Goal: Transaction & Acquisition: Purchase product/service

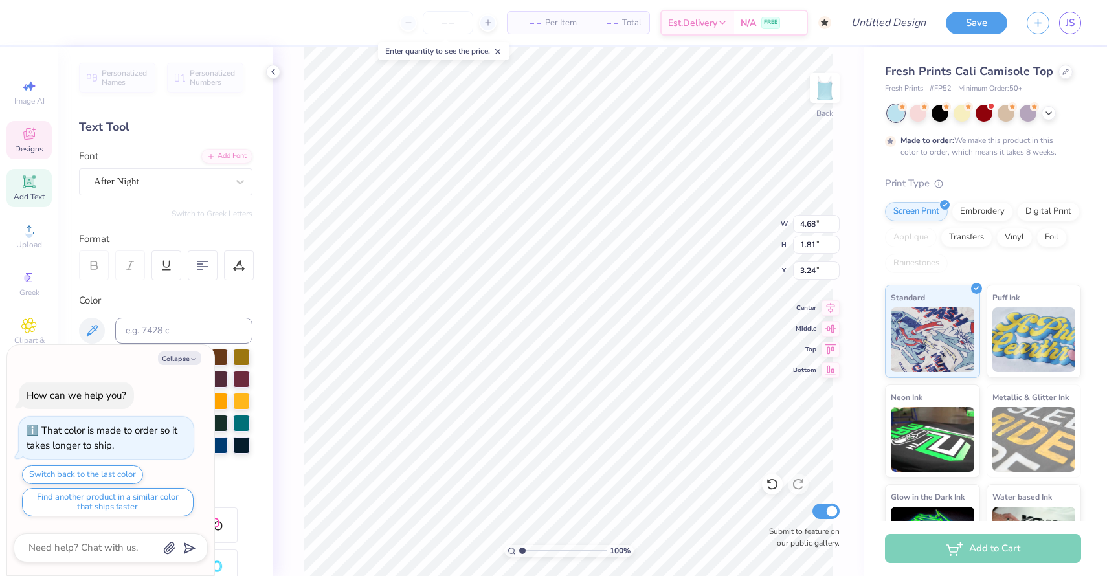
type textarea "x"
type input "5.98"
type input "4.55"
type textarea "x"
type textarea "Z"
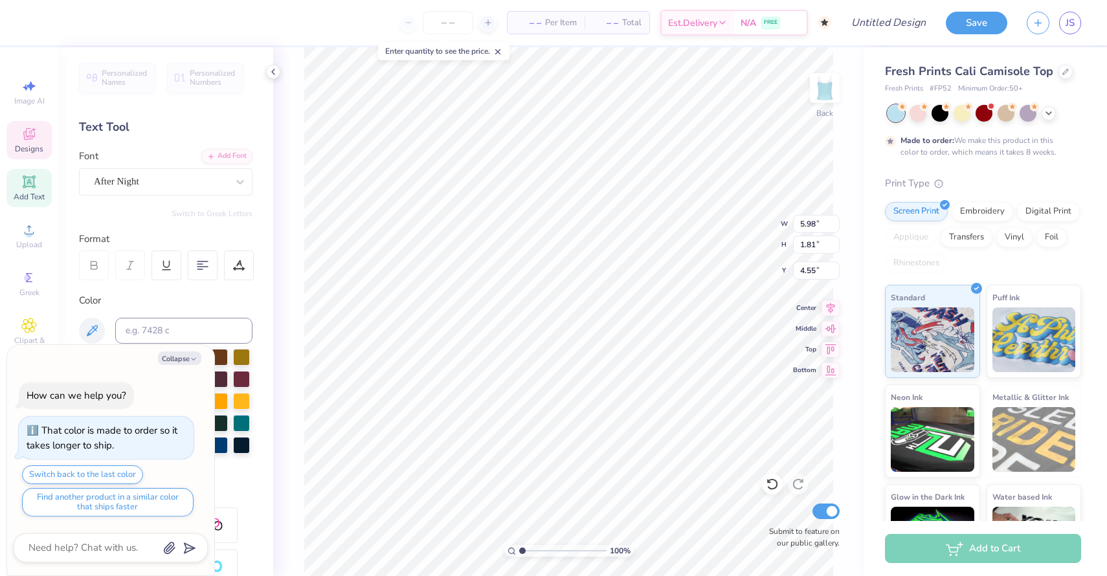
type textarea "x"
type textarea "ZE"
type textarea "x"
type textarea "Z"
type textarea "x"
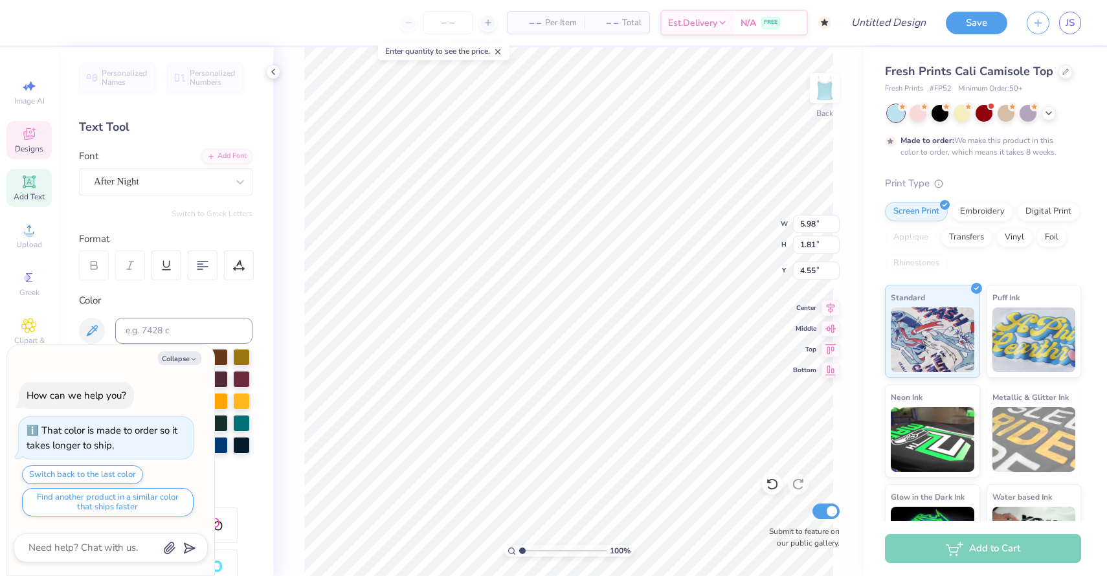
type textarea "Zet"
type textarea "x"
type textarea "Zeta"
type textarea "x"
type input "4.79"
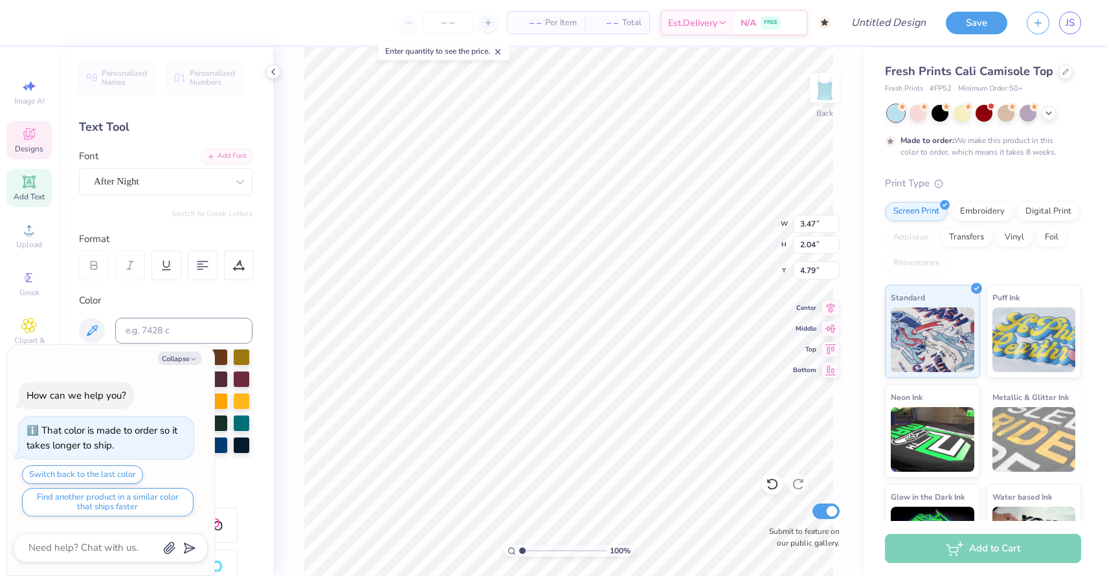
type textarea "x"
type input "2.78"
type input "1.47"
type input "2.56"
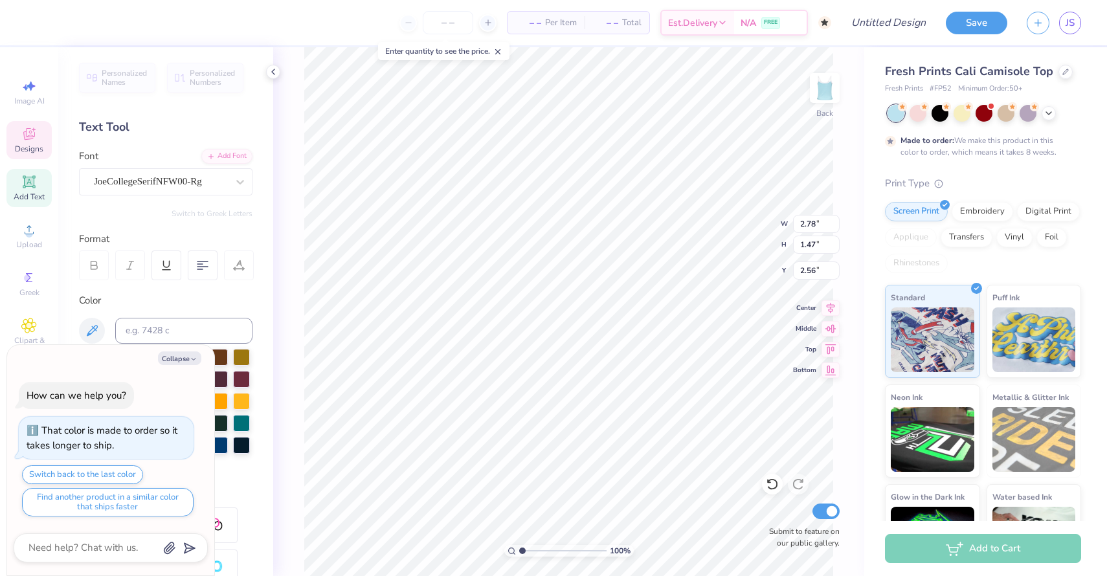
type textarea "x"
type textarea "DO"
type textarea "x"
type textarea "DO"
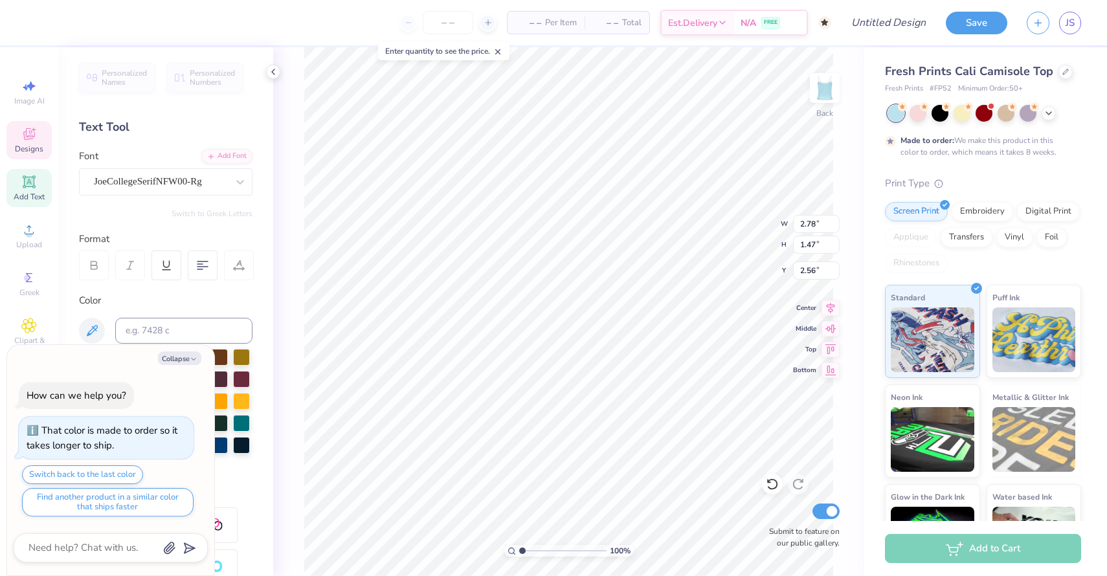
type textarea "x"
type textarea "D"
type textarea "x"
click at [1048, 114] on icon at bounding box center [1049, 112] width 10 height 10
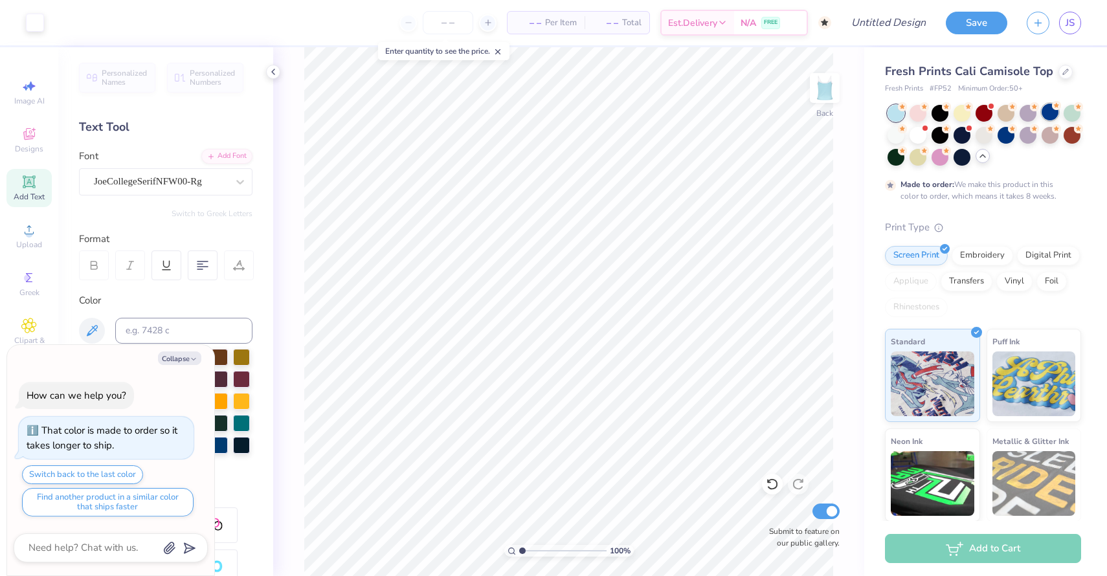
click at [1045, 113] on div at bounding box center [1050, 112] width 17 height 17
click at [918, 116] on div at bounding box center [918, 112] width 17 height 17
click at [1001, 135] on div at bounding box center [1006, 134] width 17 height 17
click at [936, 112] on div at bounding box center [940, 112] width 17 height 17
click at [921, 114] on div at bounding box center [918, 112] width 17 height 17
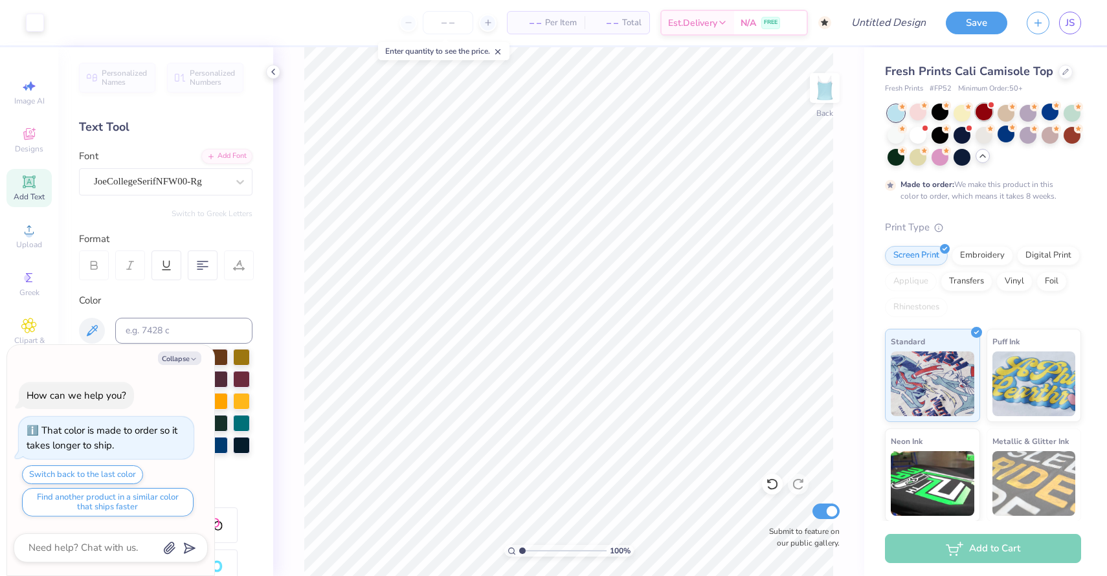
click at [987, 115] on div at bounding box center [984, 112] width 17 height 17
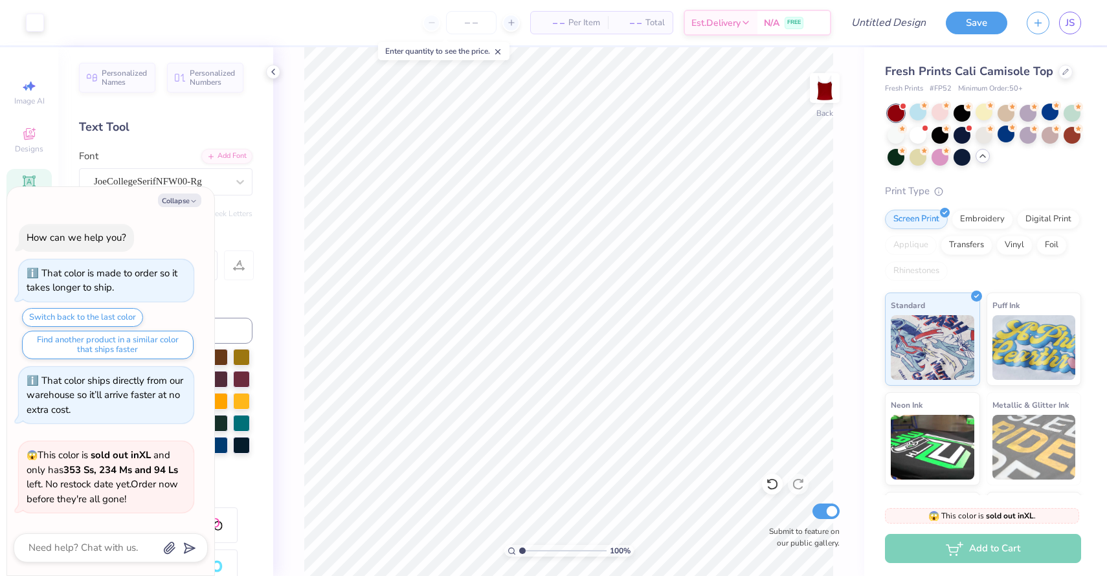
scroll to position [89, 0]
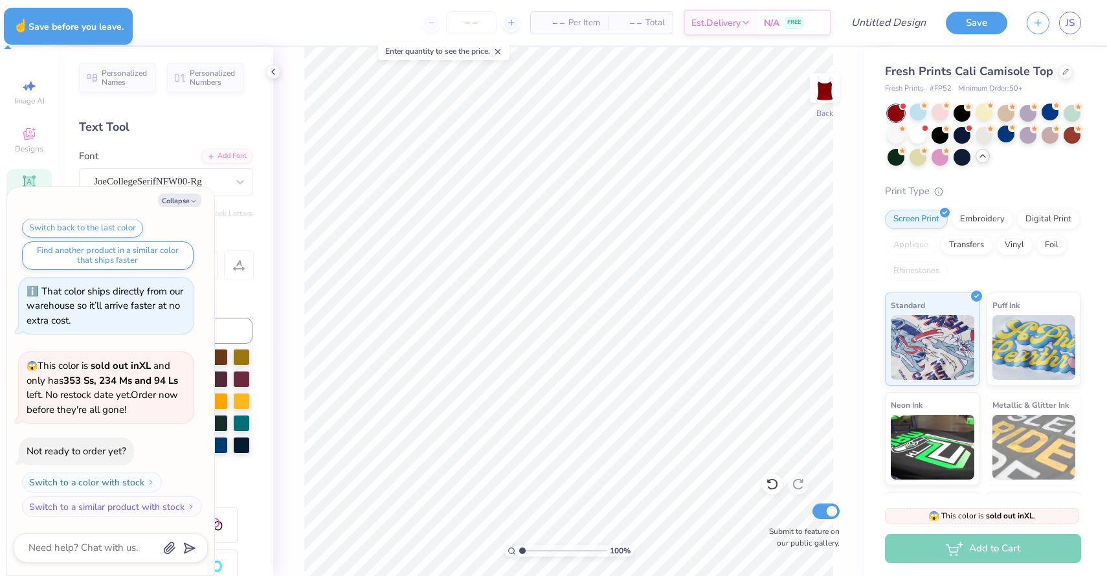
type textarea "x"
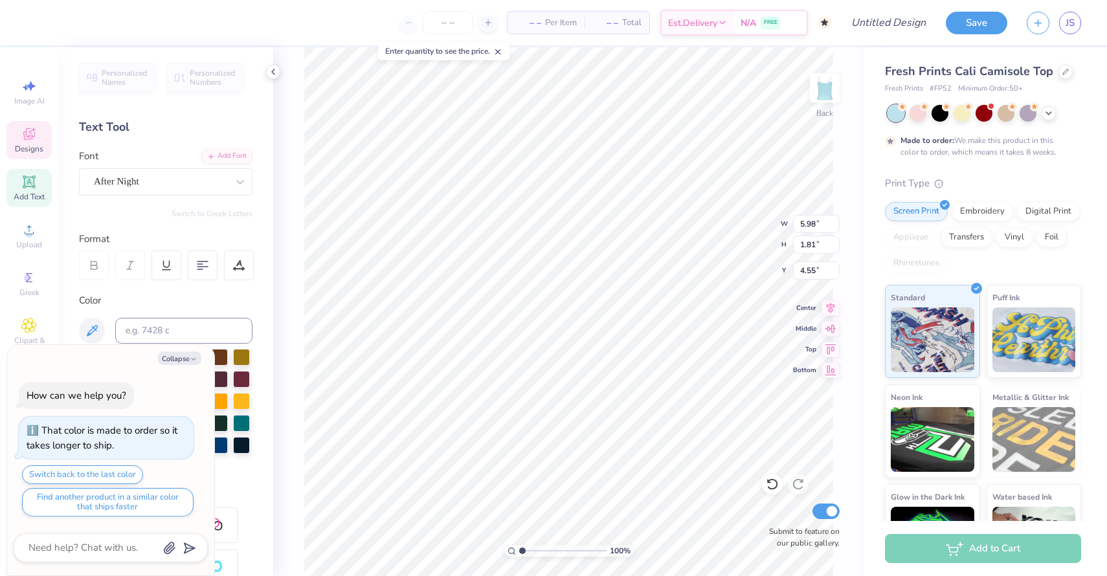
type textarea "x"
type textarea "Z"
type textarea "x"
type textarea "Ze"
type textarea "x"
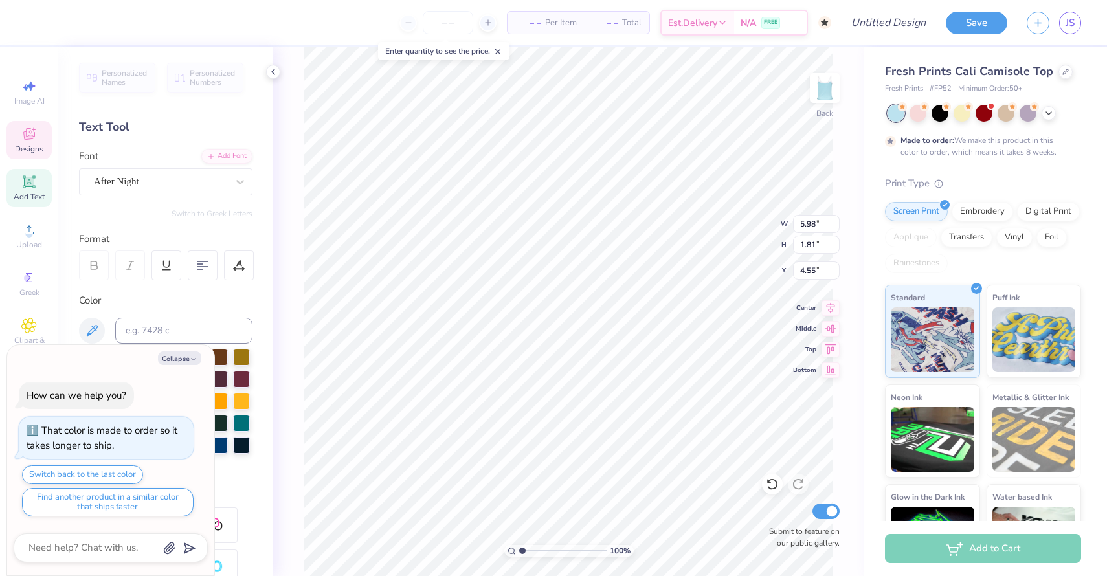
type textarea "Zer"
type textarea "x"
type textarea "Ze"
type textarea "x"
type textarea "Zet"
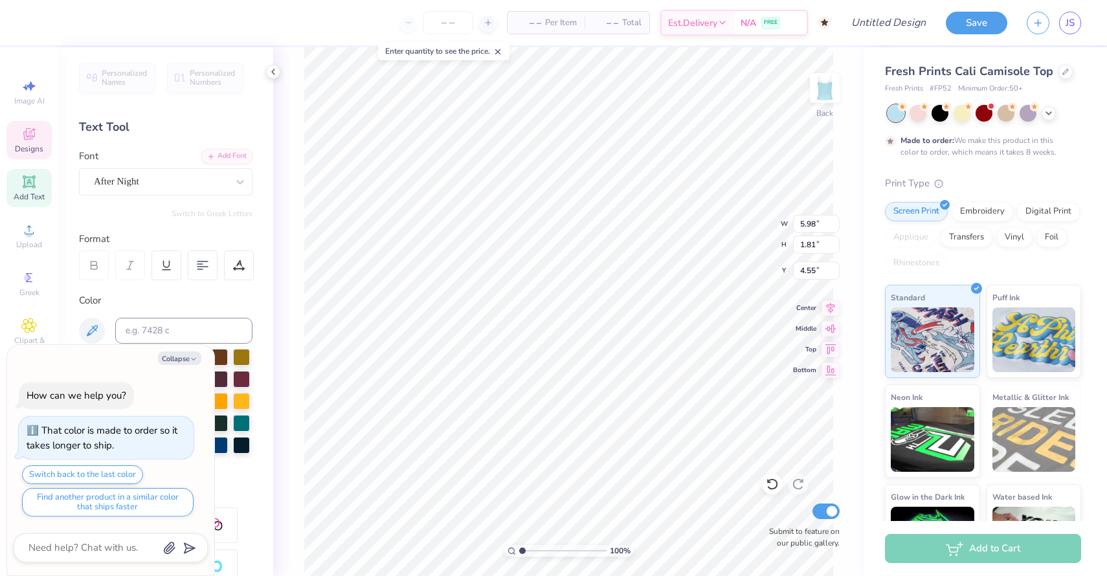
type textarea "x"
type textarea "Zeta"
type textarea "x"
type input "4.79"
type textarea "x"
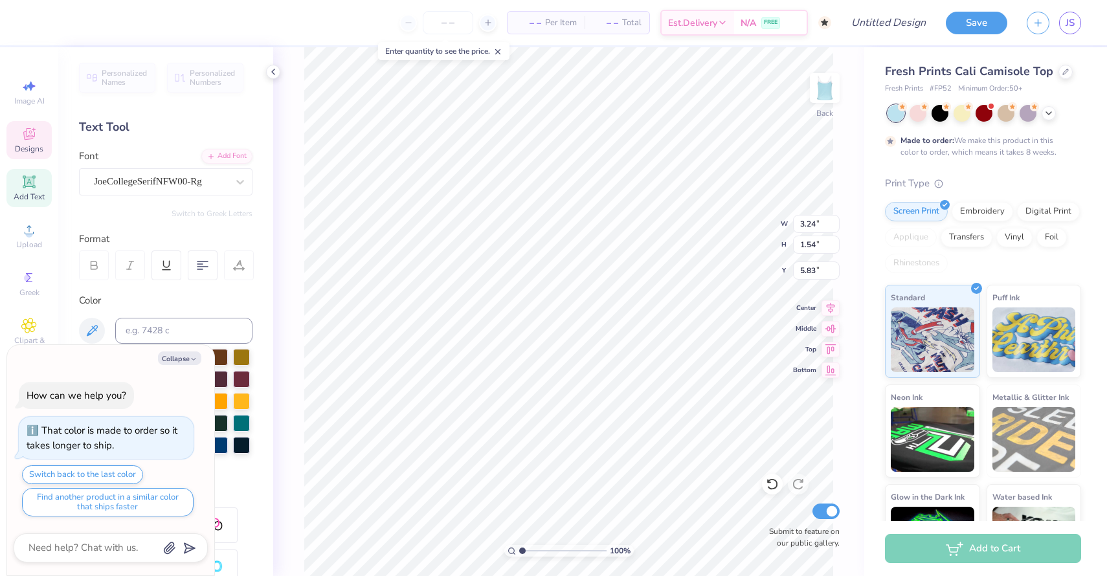
type textarea "est. 1"
type textarea "x"
type textarea "est. 19"
type textarea "x"
type textarea "est. 190"
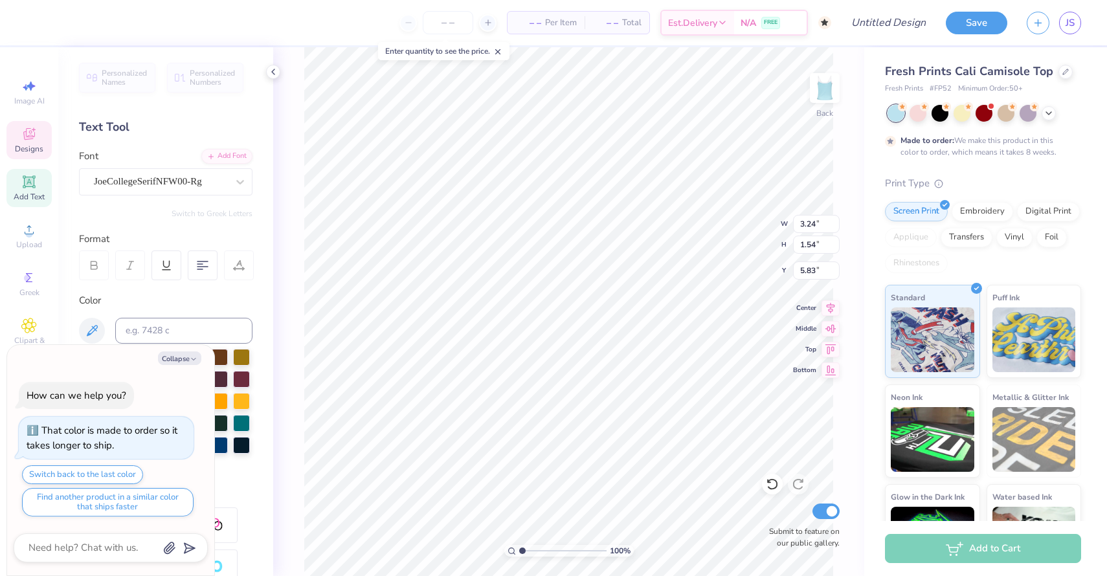
type textarea "x"
type textarea "est. 1902"
type textarea "x"
type input "6.06"
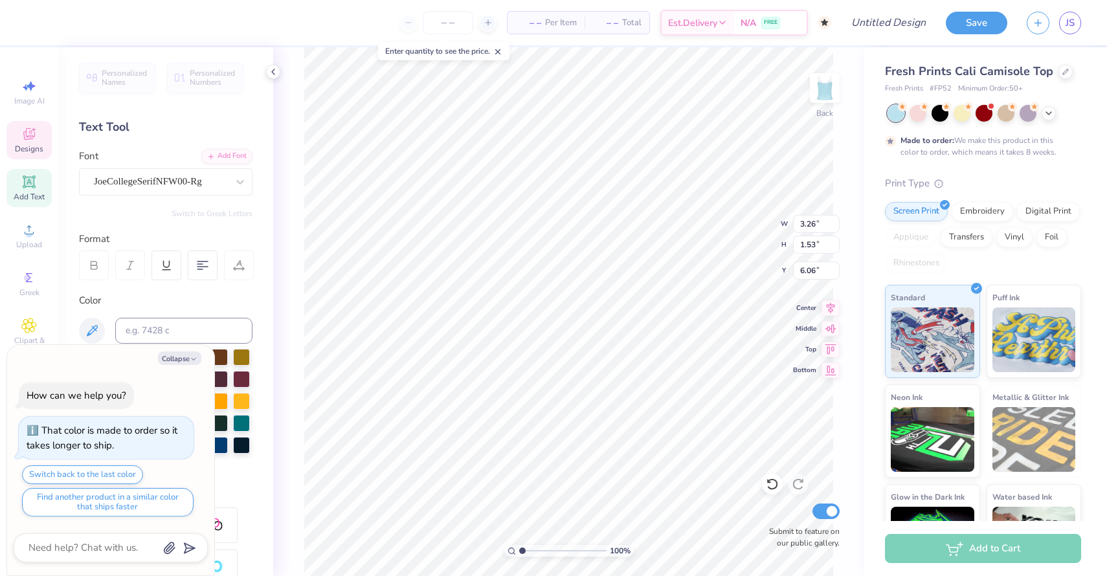
type textarea "x"
type input "2.78"
type input "1.47"
type input "2.50"
type textarea "x"
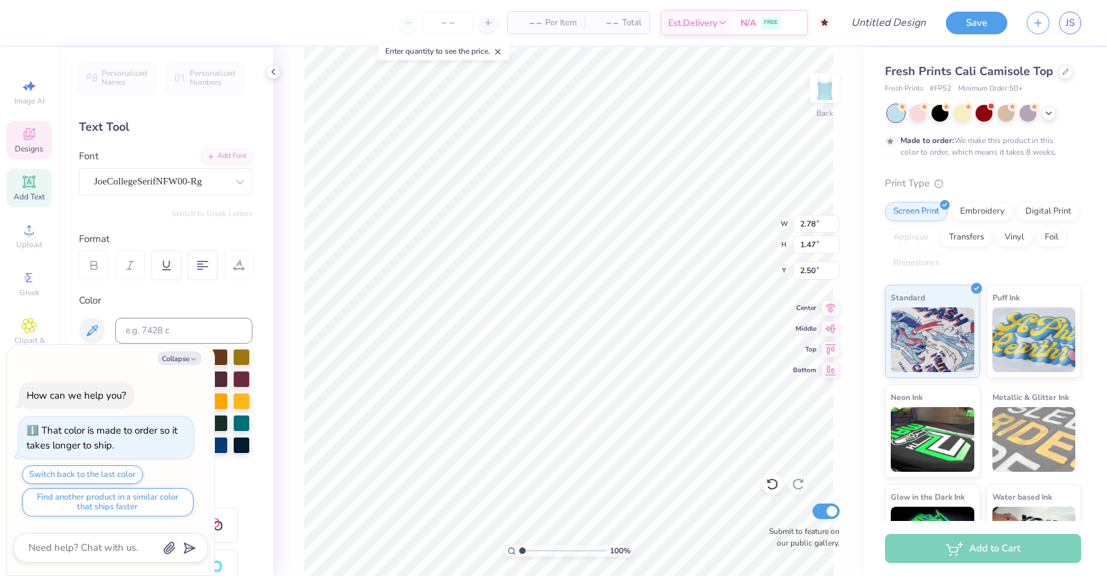
type input "2.28"
type textarea "x"
type input "2.17"
type textarea "x"
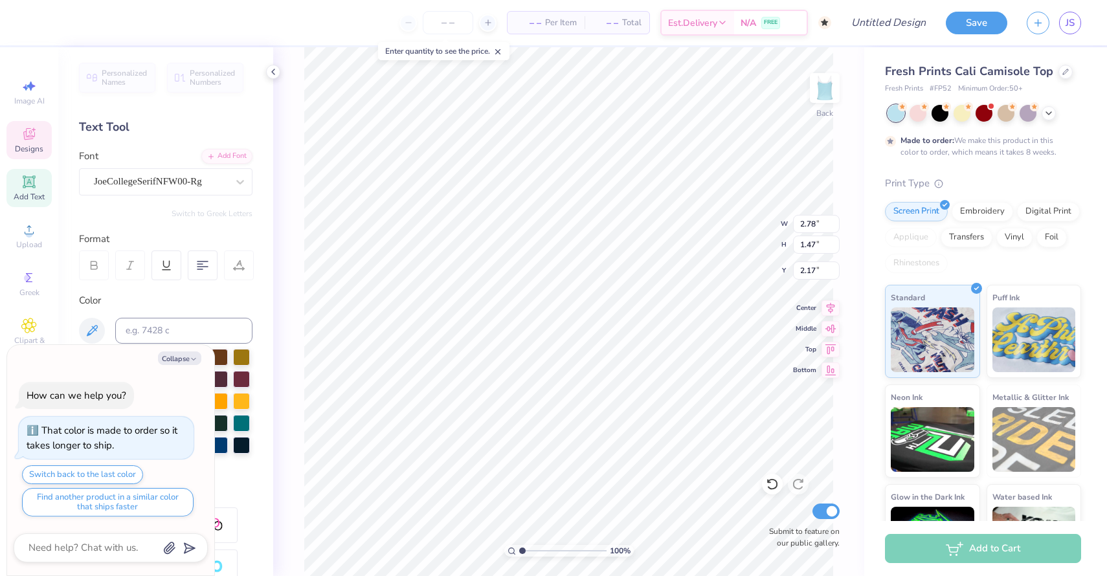
scroll to position [0, 0]
click at [963, 116] on div at bounding box center [962, 112] width 17 height 17
click at [958, 118] on div at bounding box center [962, 112] width 17 height 17
click at [1051, 111] on polyline at bounding box center [1048, 112] width 5 height 3
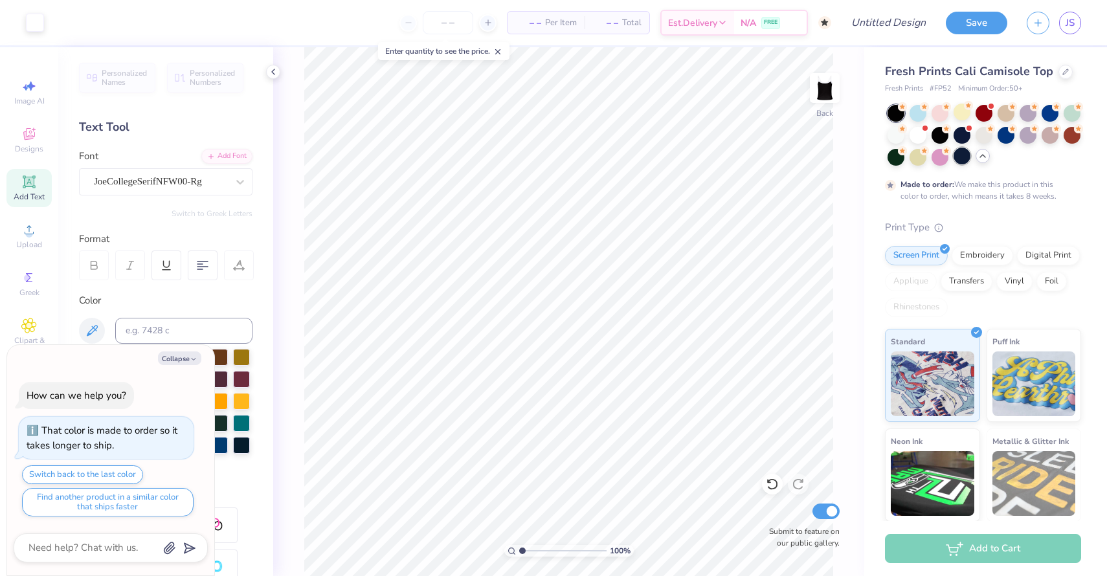
click at [962, 157] on div at bounding box center [962, 156] width 17 height 17
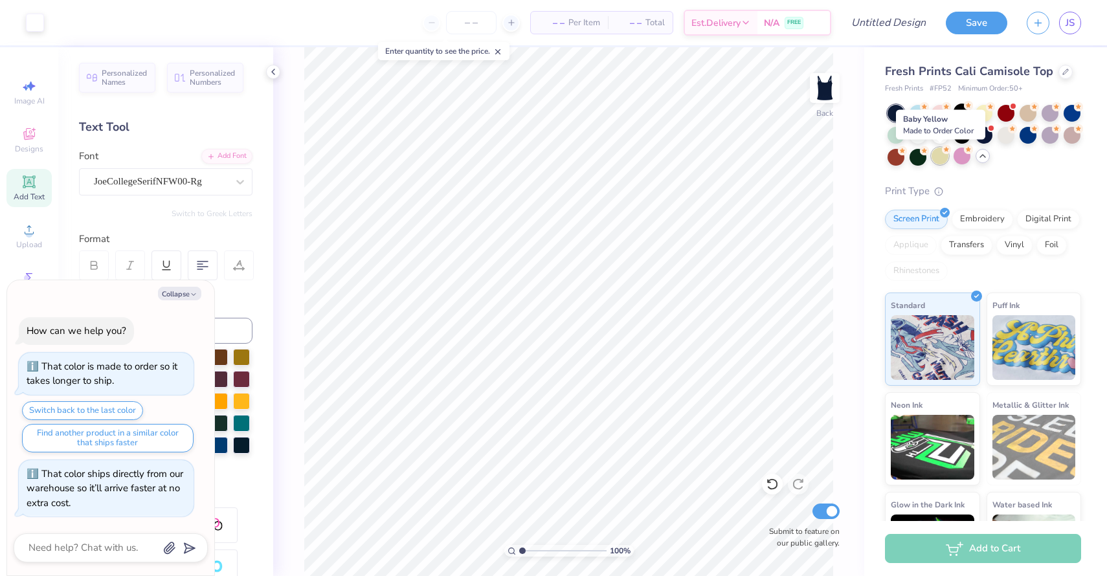
click at [938, 159] on div at bounding box center [940, 156] width 17 height 17
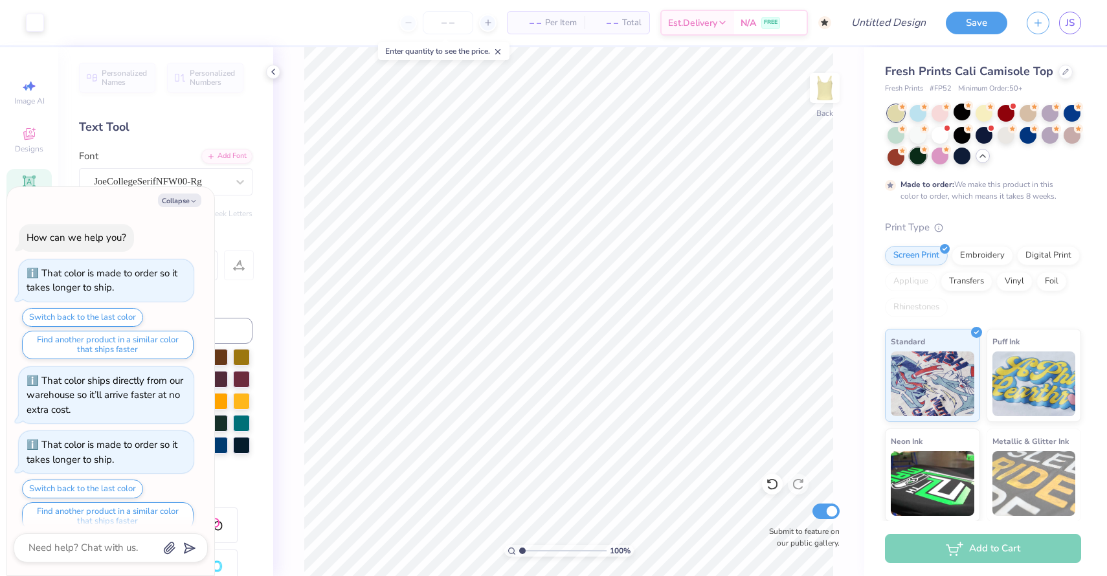
scroll to position [14, 0]
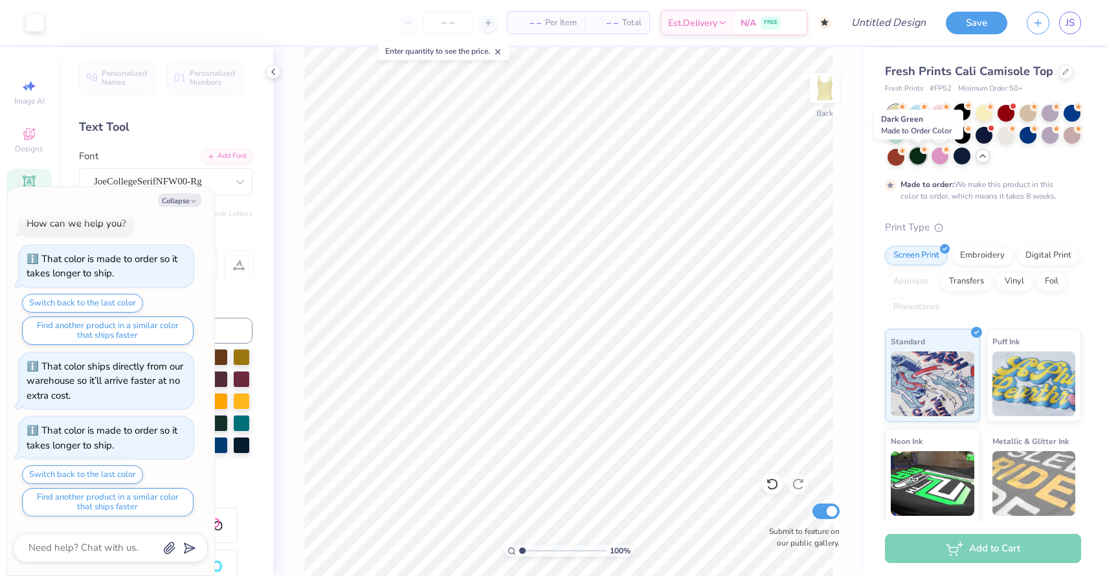
click at [914, 158] on div at bounding box center [918, 156] width 17 height 17
click at [919, 116] on div at bounding box center [918, 112] width 17 height 17
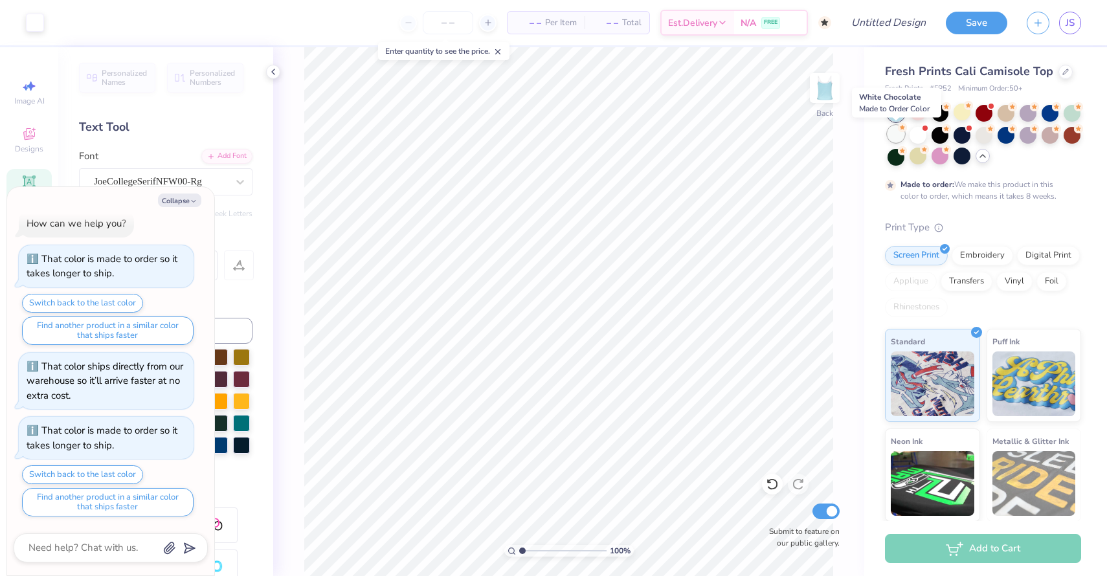
click at [896, 134] on div at bounding box center [896, 134] width 17 height 17
click at [916, 134] on div at bounding box center [918, 134] width 17 height 17
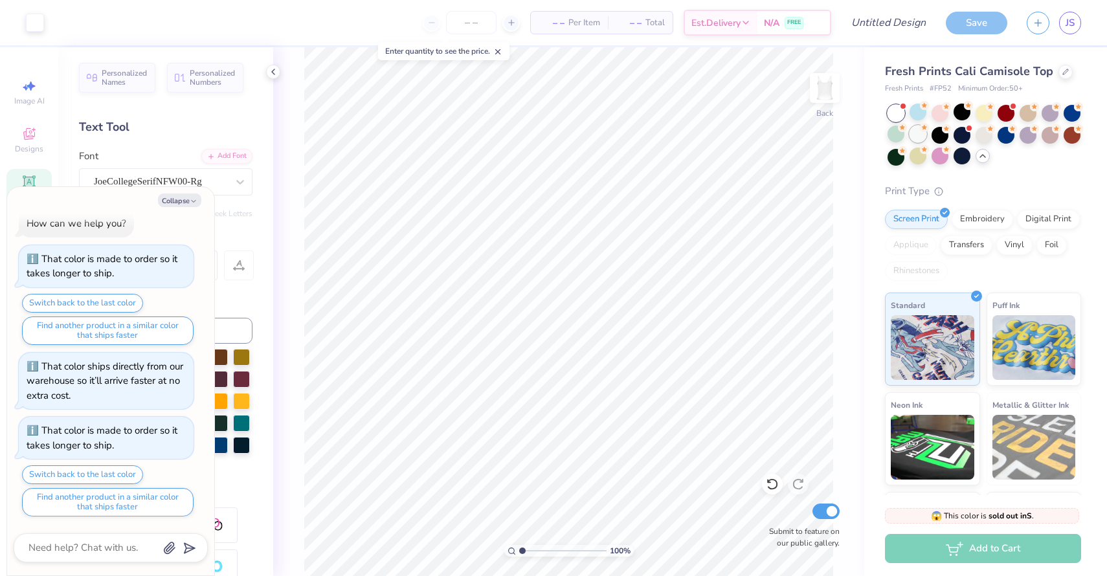
scroll to position [276, 0]
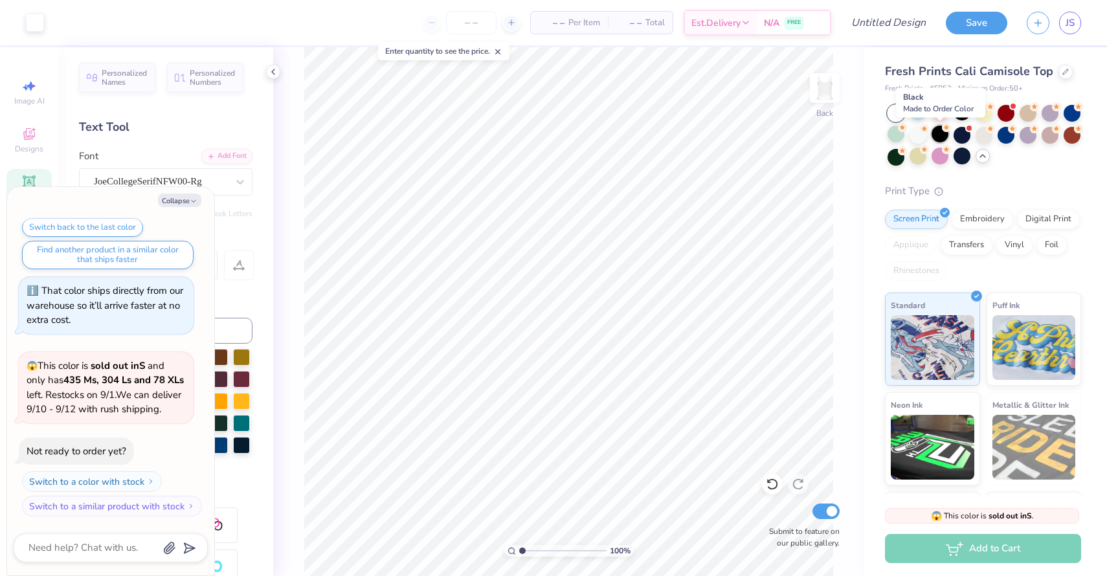
click at [933, 135] on div at bounding box center [940, 134] width 17 height 17
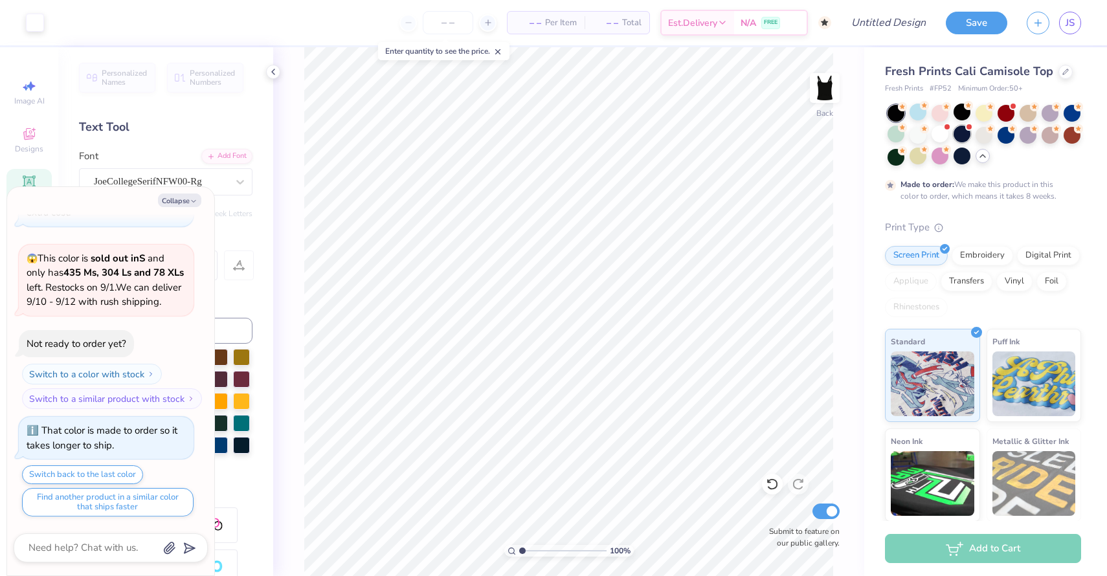
click at [960, 133] on div at bounding box center [962, 134] width 17 height 17
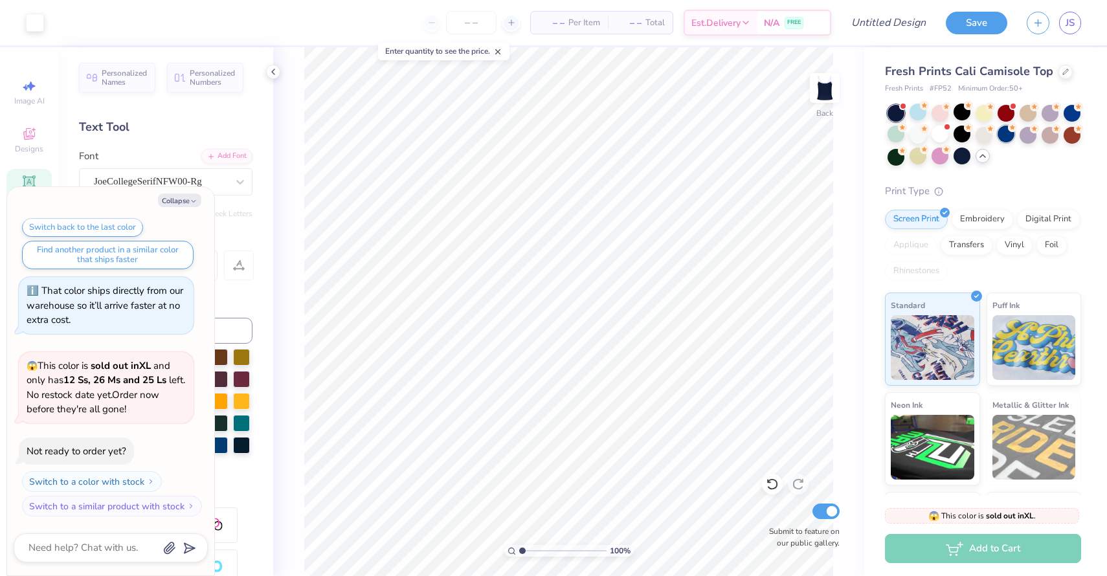
click at [998, 135] on div at bounding box center [1006, 134] width 17 height 17
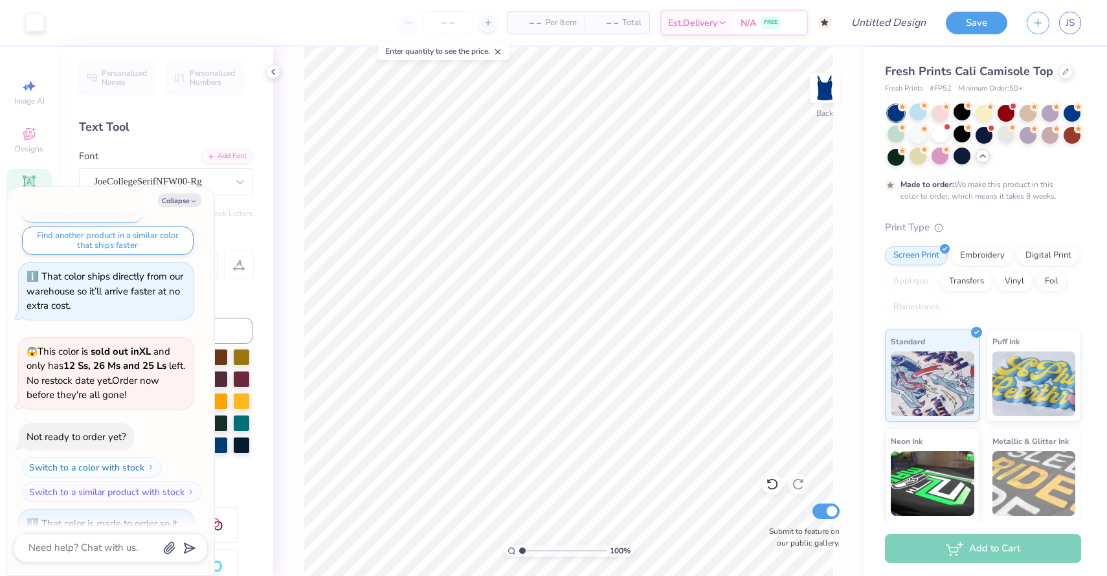
scroll to position [738, 0]
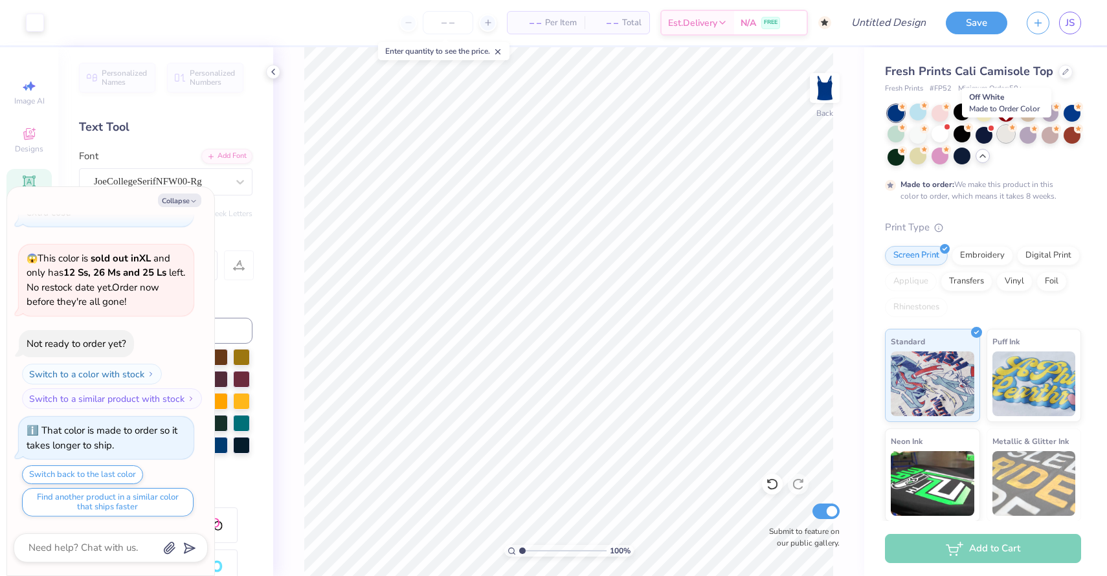
click at [1012, 135] on div at bounding box center [1006, 134] width 17 height 17
click at [1022, 135] on div at bounding box center [1028, 134] width 17 height 17
click at [1048, 135] on div at bounding box center [1050, 134] width 17 height 17
click at [1064, 136] on div at bounding box center [1072, 134] width 17 height 17
click at [917, 111] on div at bounding box center [918, 112] width 17 height 17
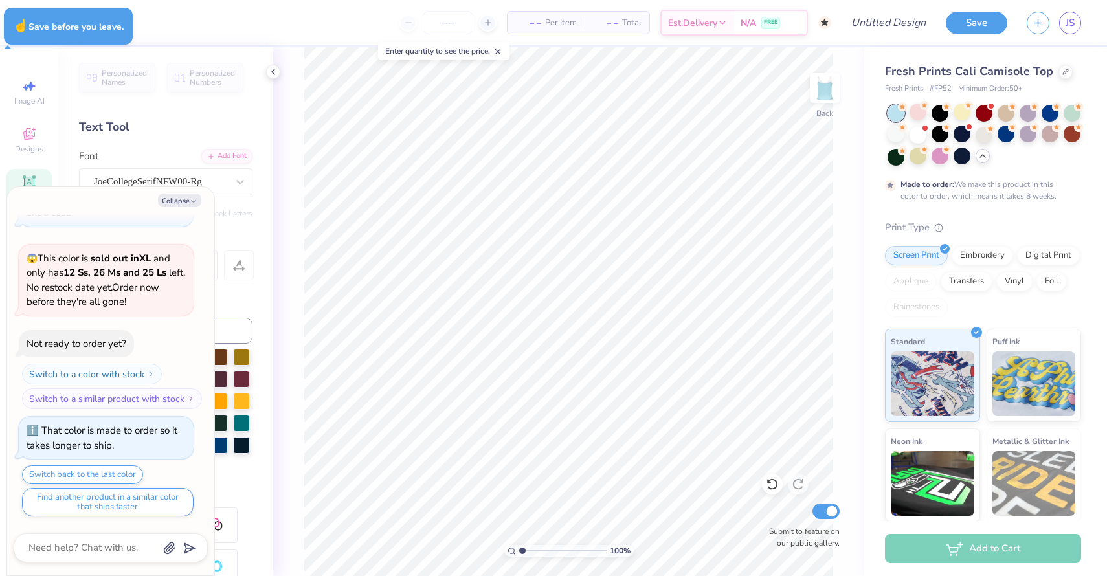
type textarea "x"
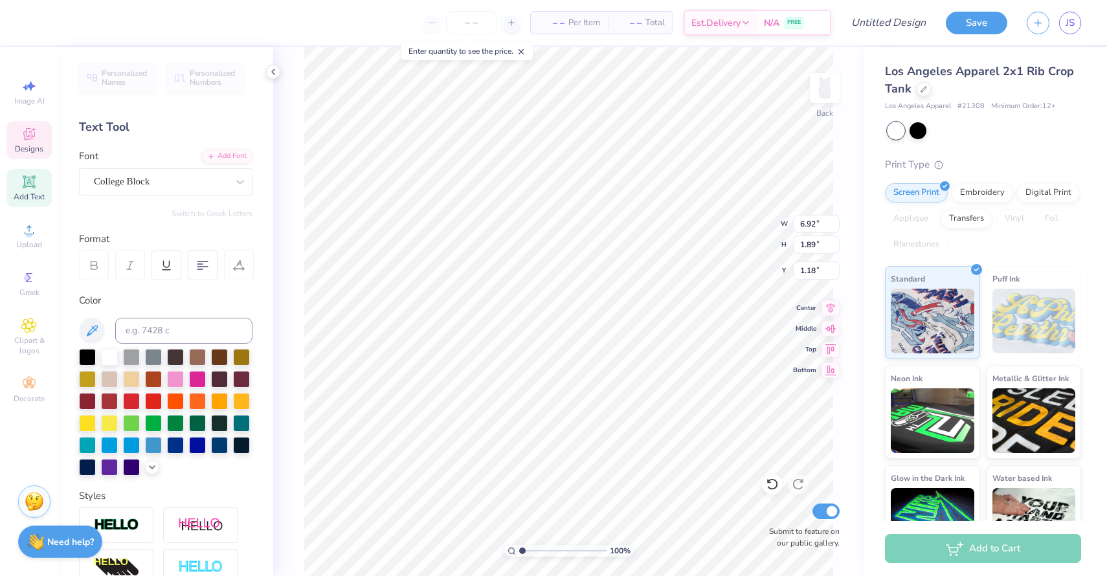
scroll to position [0, 1]
type textarea "DELTA ZETA"
type input "2.31"
type input "0.23"
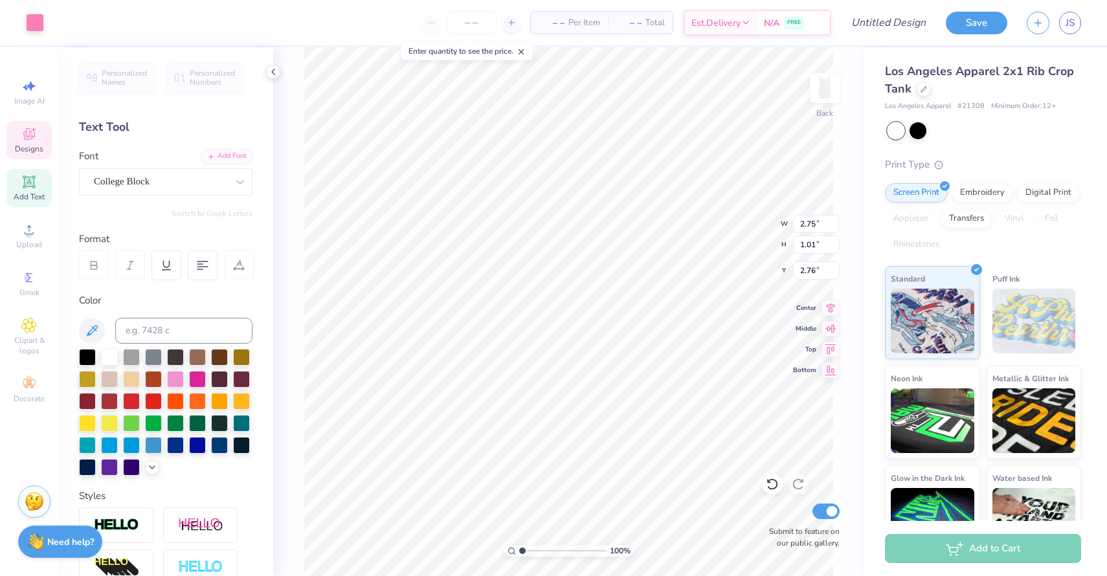
type input "3.13"
type textarea "EST. 1902"
type input "2.83"
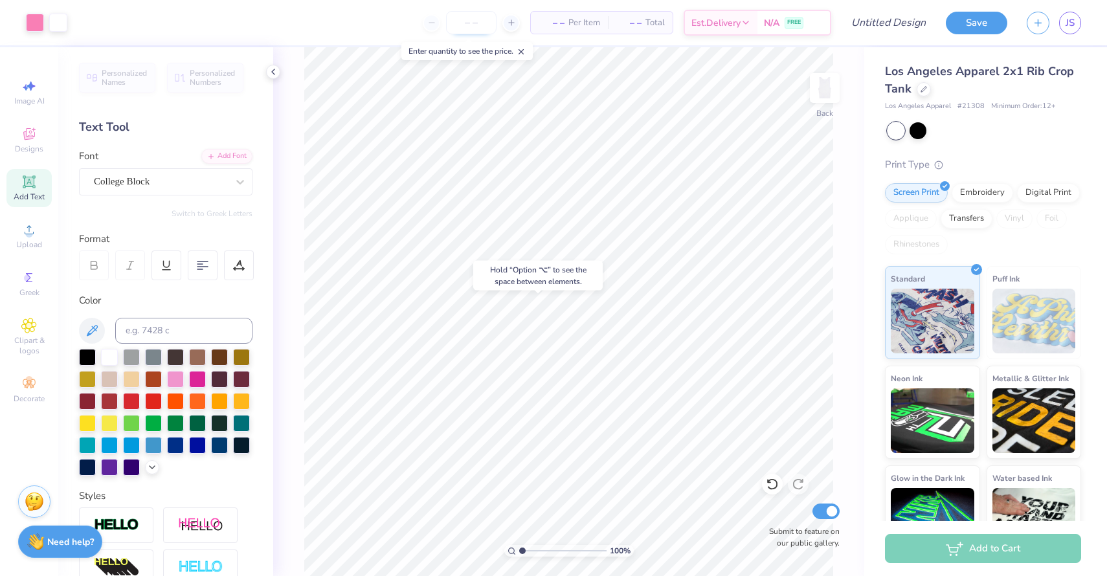
click at [467, 19] on input "number" at bounding box center [471, 22] width 50 height 23
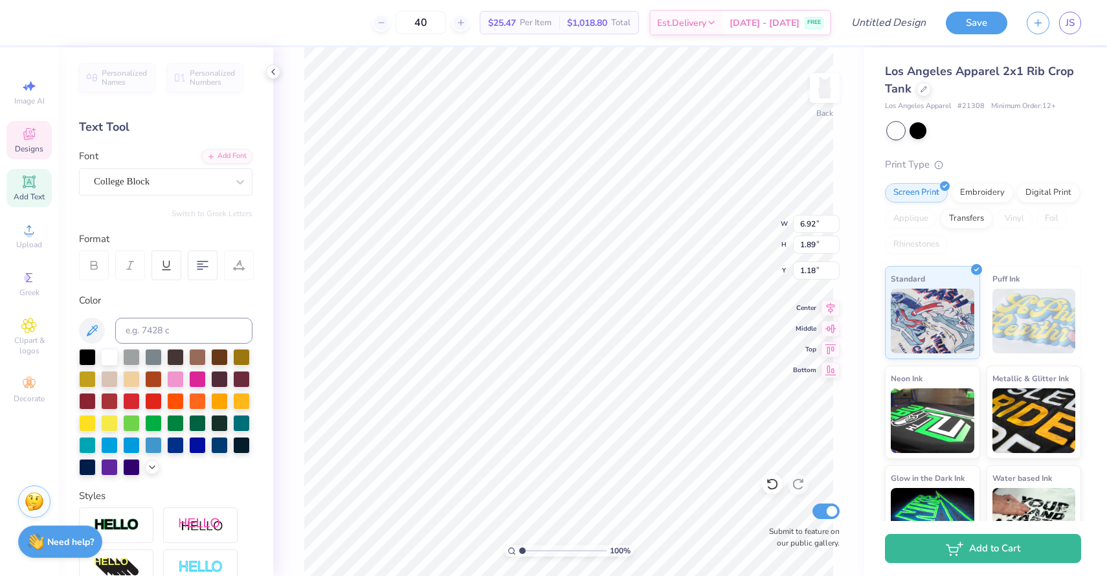
click at [719, 216] on div "100 % Back W 6.92 6.92 " H 1.89 1.89 " Y 1.18 1.18 " Center Middle Top Bottom S…" at bounding box center [568, 311] width 591 height 529
click at [832, 93] on img at bounding box center [825, 88] width 52 height 52
click at [832, 93] on img at bounding box center [825, 88] width 26 height 26
click at [924, 89] on icon at bounding box center [924, 88] width 6 height 6
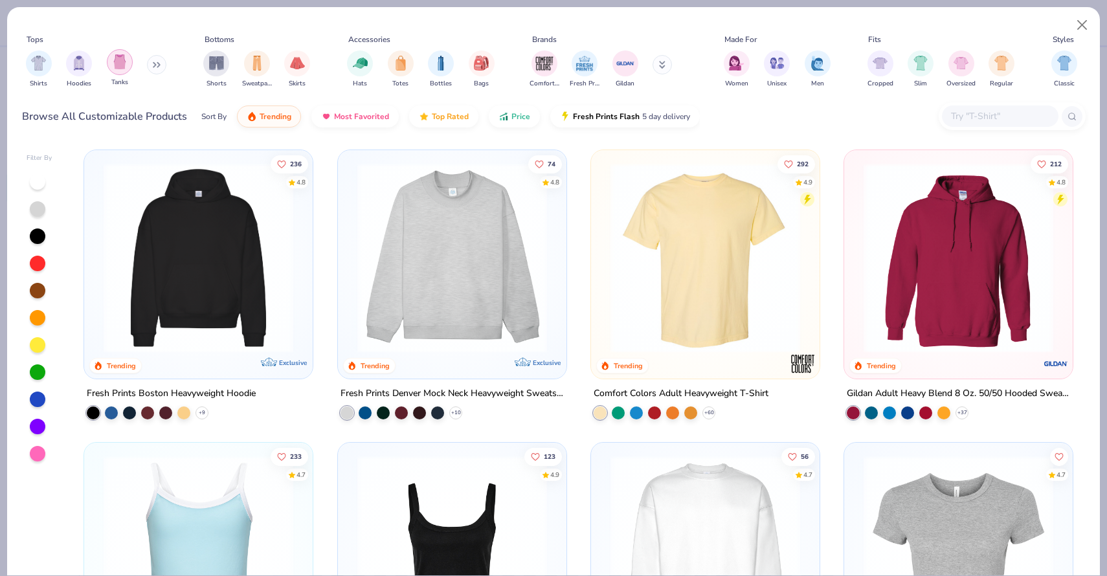
click at [120, 64] on img "filter for Tanks" at bounding box center [120, 61] width 14 height 15
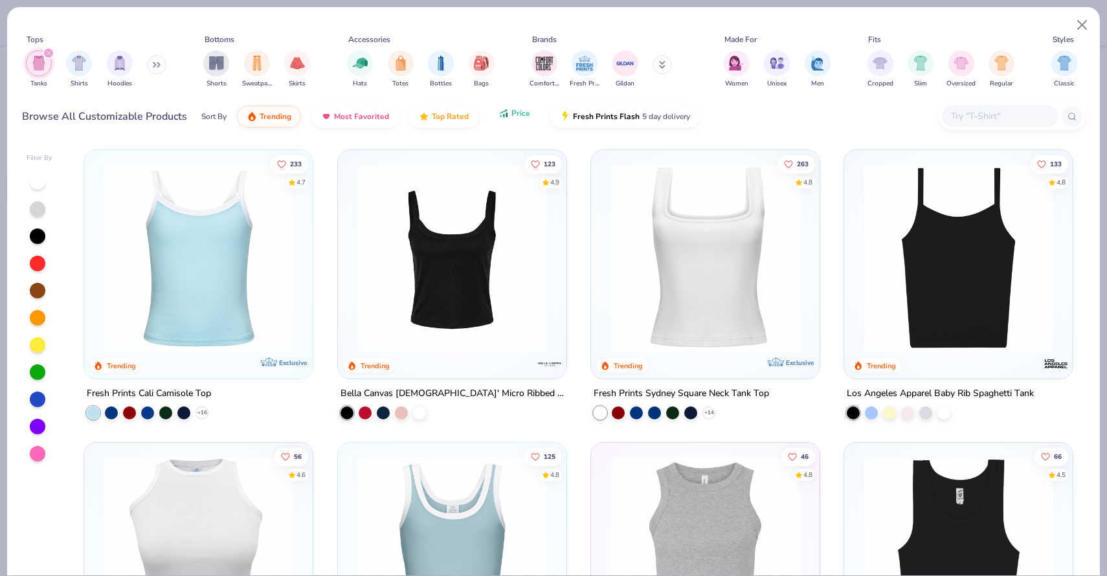
click at [517, 115] on span "Price" at bounding box center [520, 113] width 19 height 10
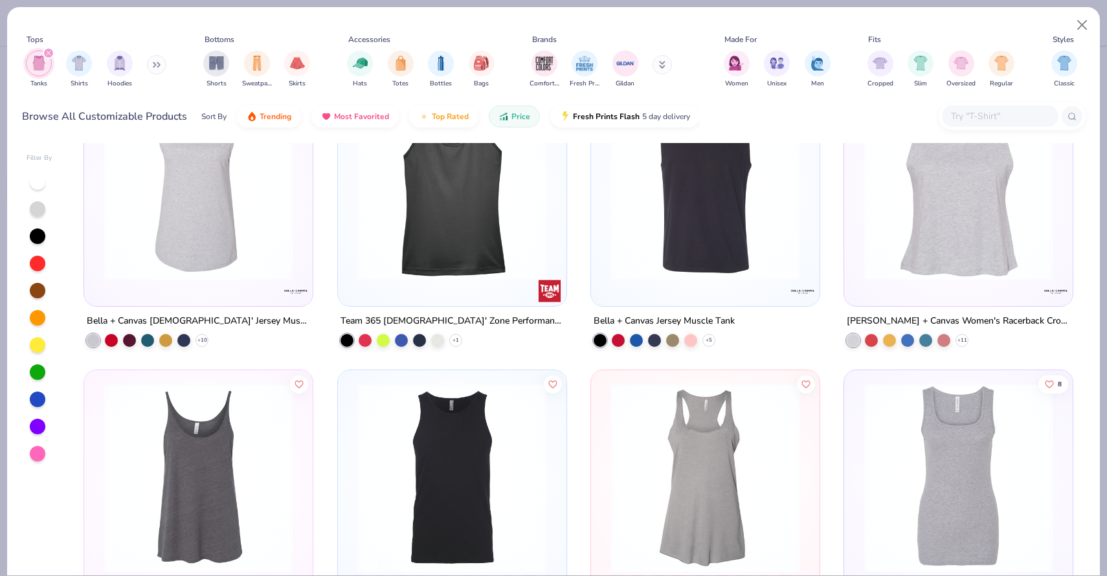
scroll to position [660, 0]
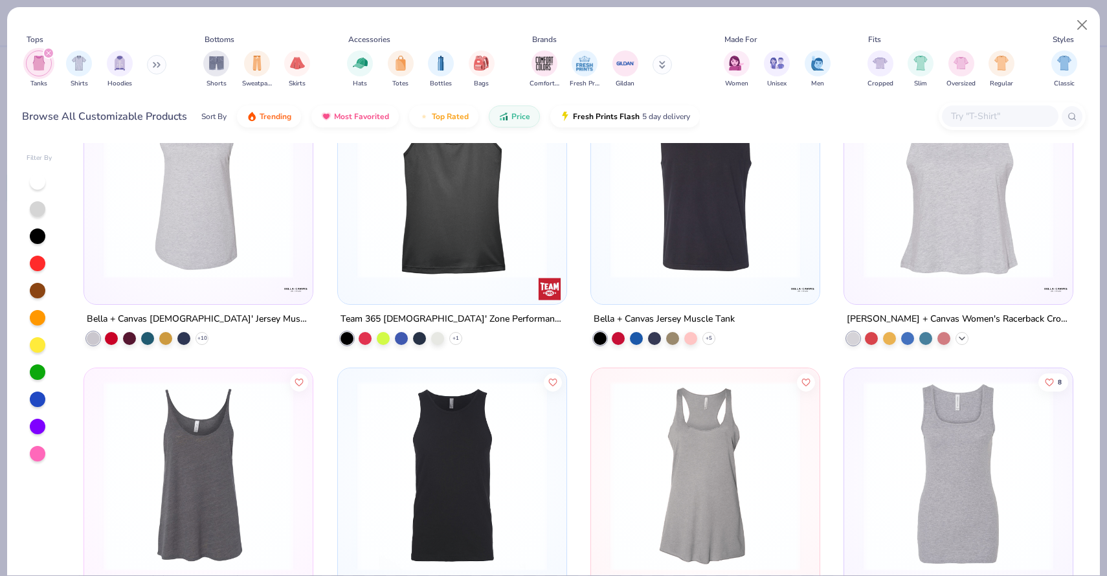
click at [958, 336] on icon at bounding box center [962, 338] width 10 height 10
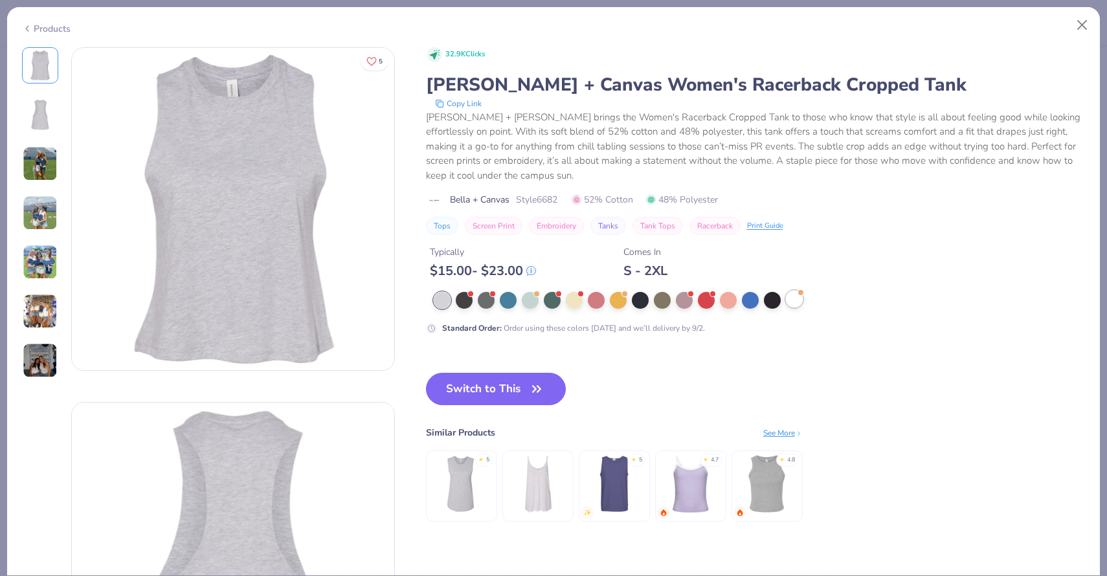
click at [796, 299] on div at bounding box center [794, 299] width 17 height 17
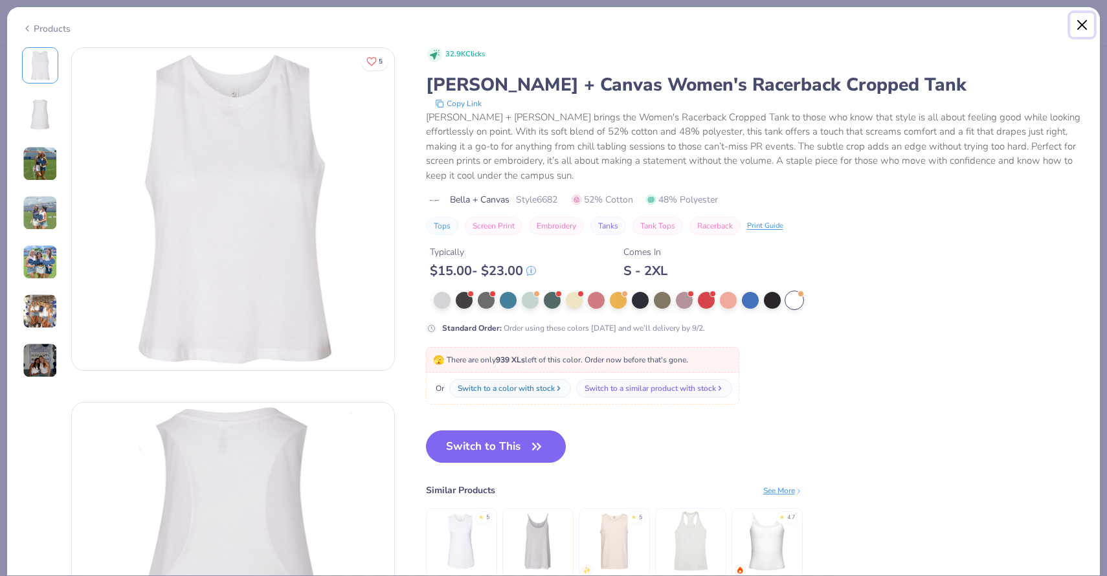
click at [1083, 19] on button "Close" at bounding box center [1082, 25] width 25 height 25
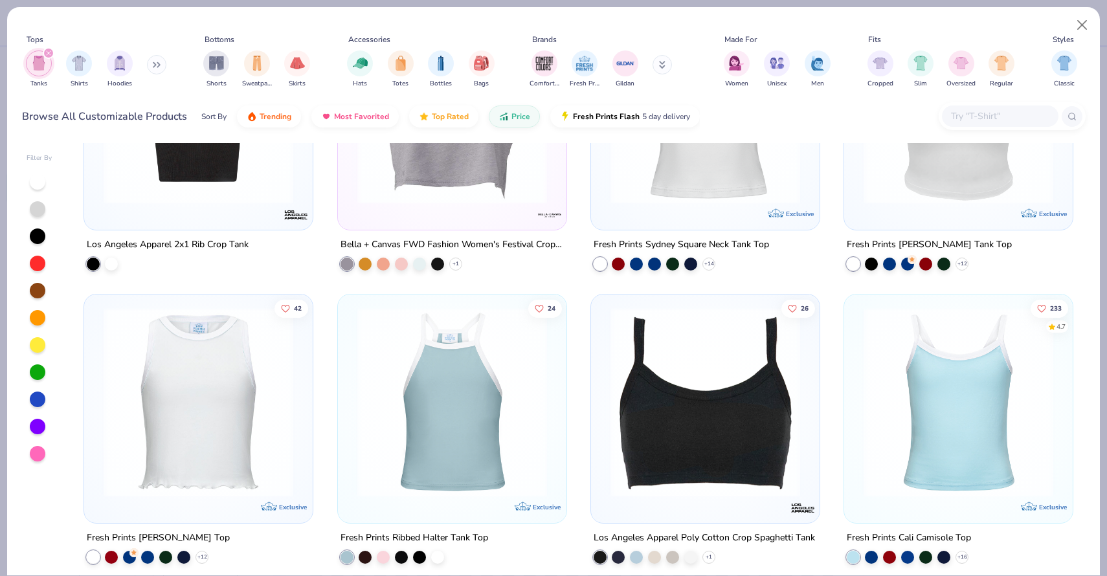
scroll to position [1636, 0]
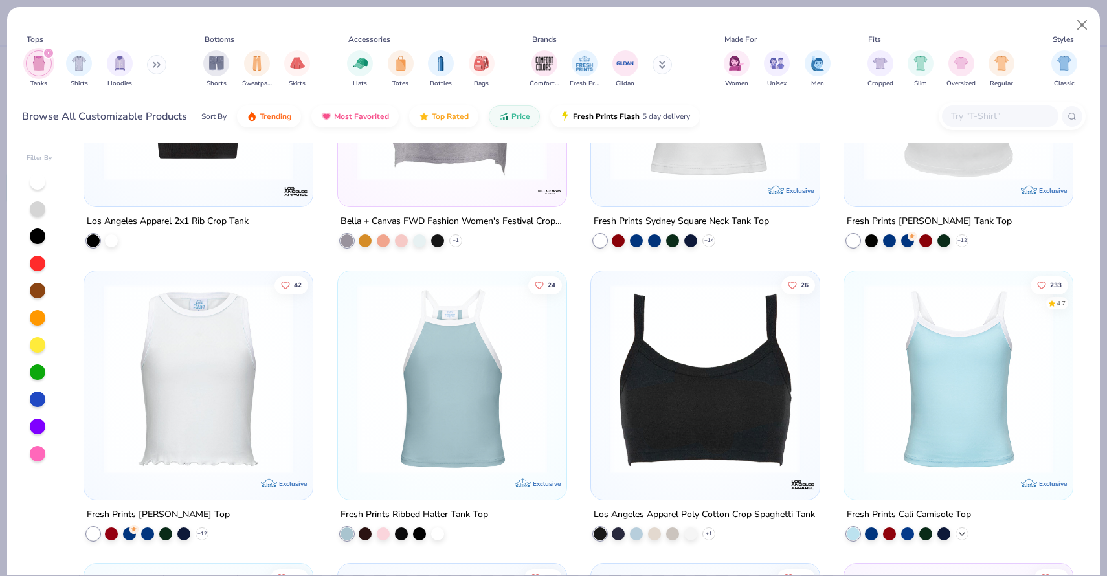
click at [961, 533] on polyline at bounding box center [961, 534] width 5 height 3
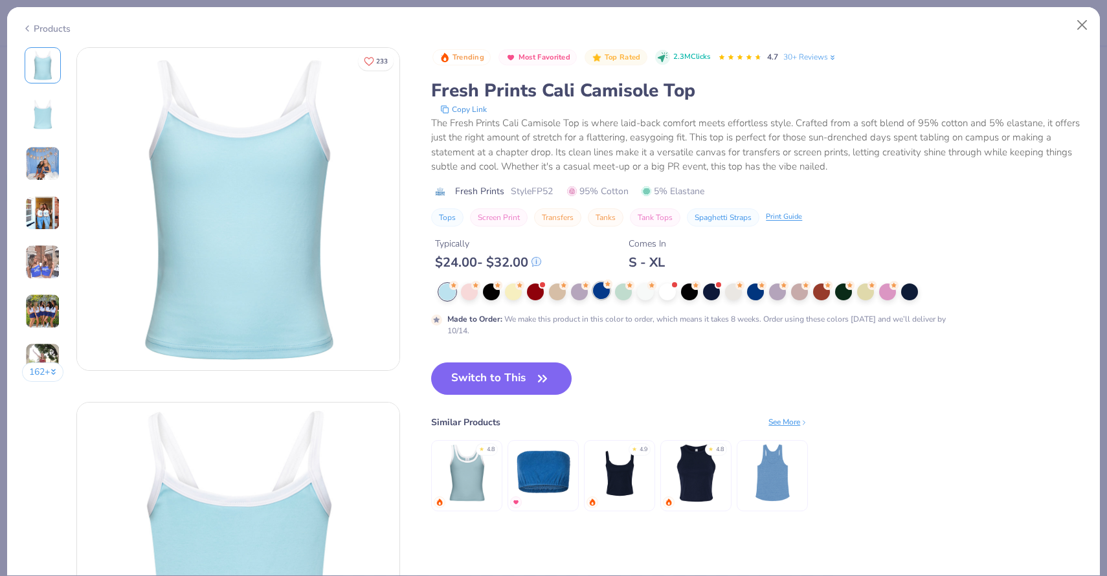
click at [604, 294] on div at bounding box center [601, 290] width 17 height 17
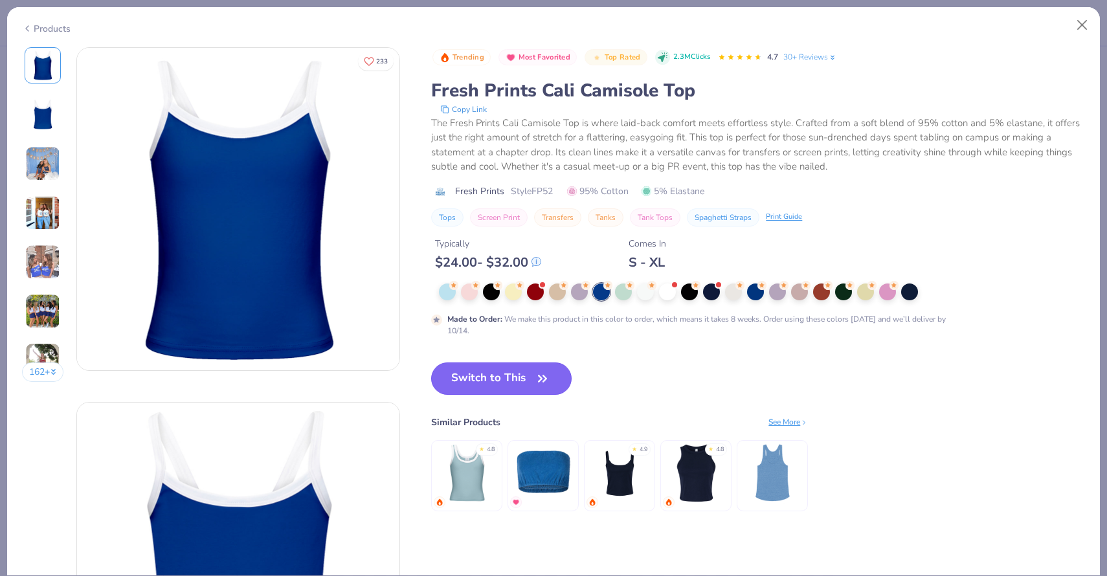
click at [520, 380] on button "Switch to This" at bounding box center [501, 379] width 140 height 32
type input "50"
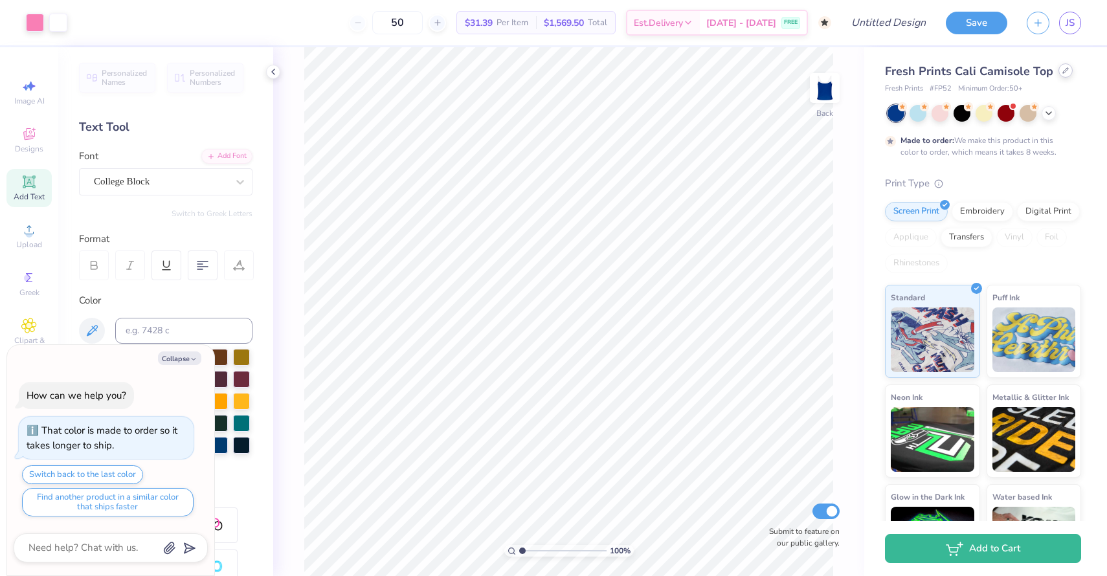
click at [1058, 73] on div at bounding box center [1065, 70] width 14 height 14
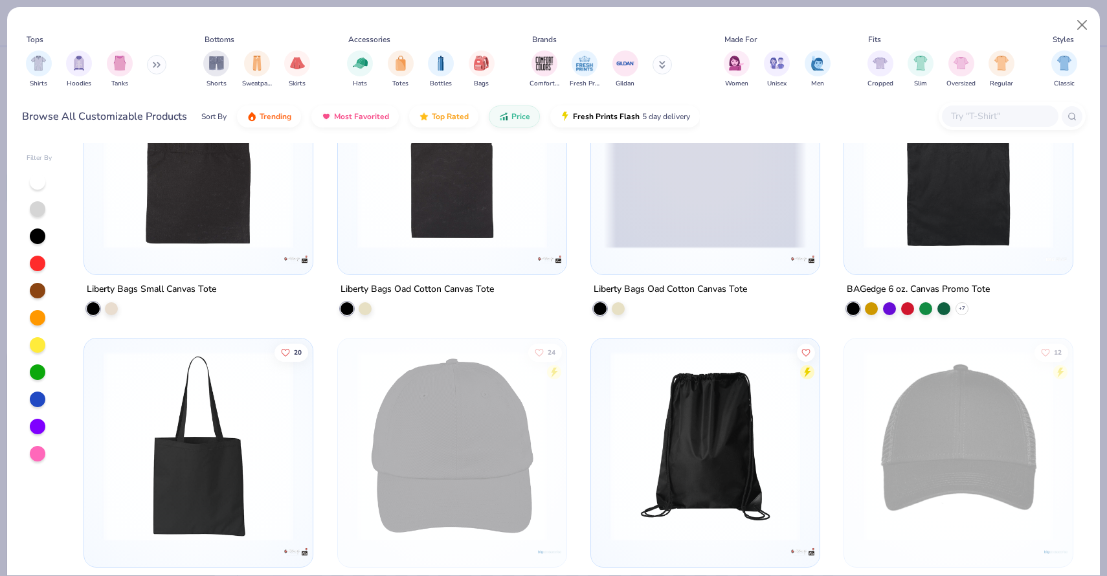
scroll to position [126, 0]
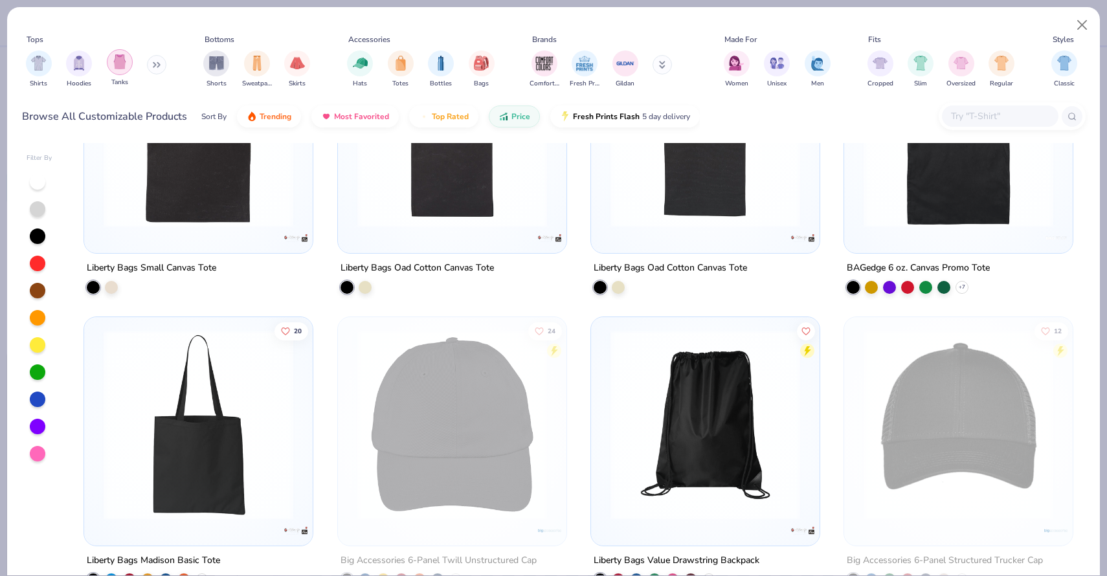
click at [120, 63] on img "filter for Tanks" at bounding box center [120, 61] width 14 height 15
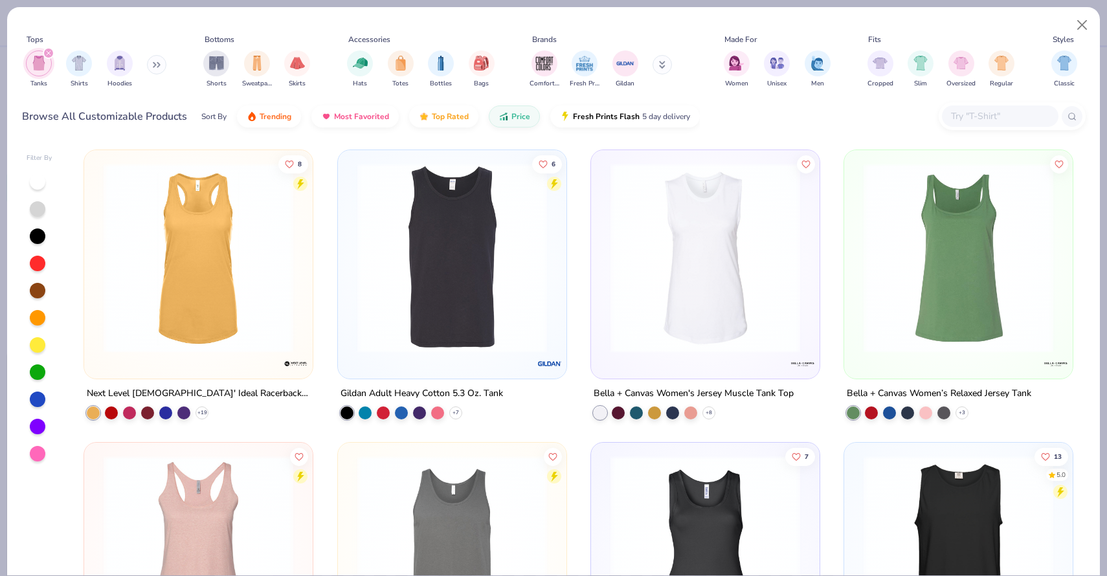
click at [425, 287] on img at bounding box center [452, 258] width 203 height 190
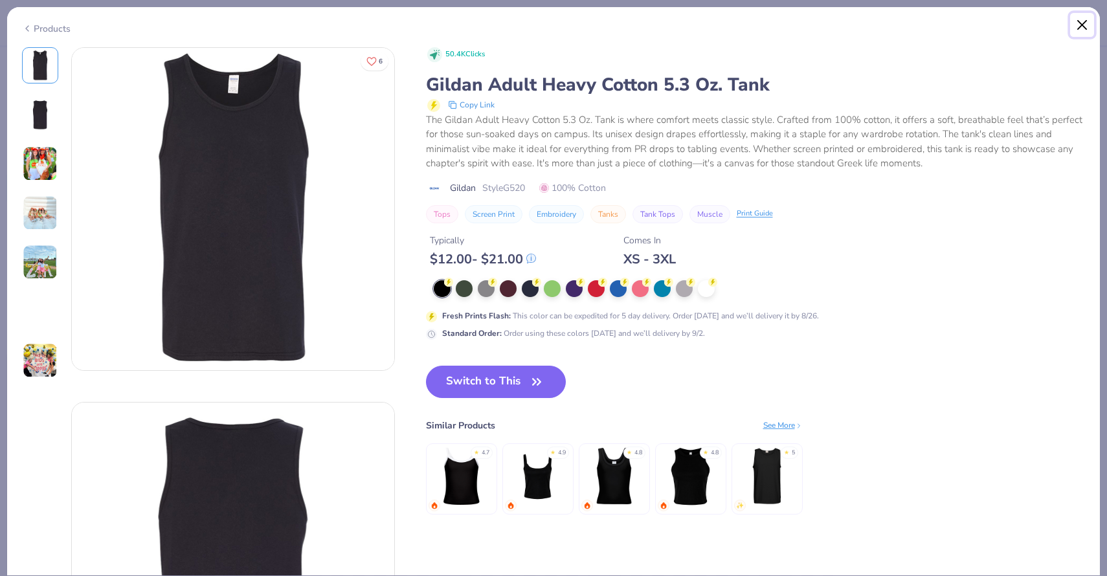
click at [1081, 28] on button "Close" at bounding box center [1082, 25] width 25 height 25
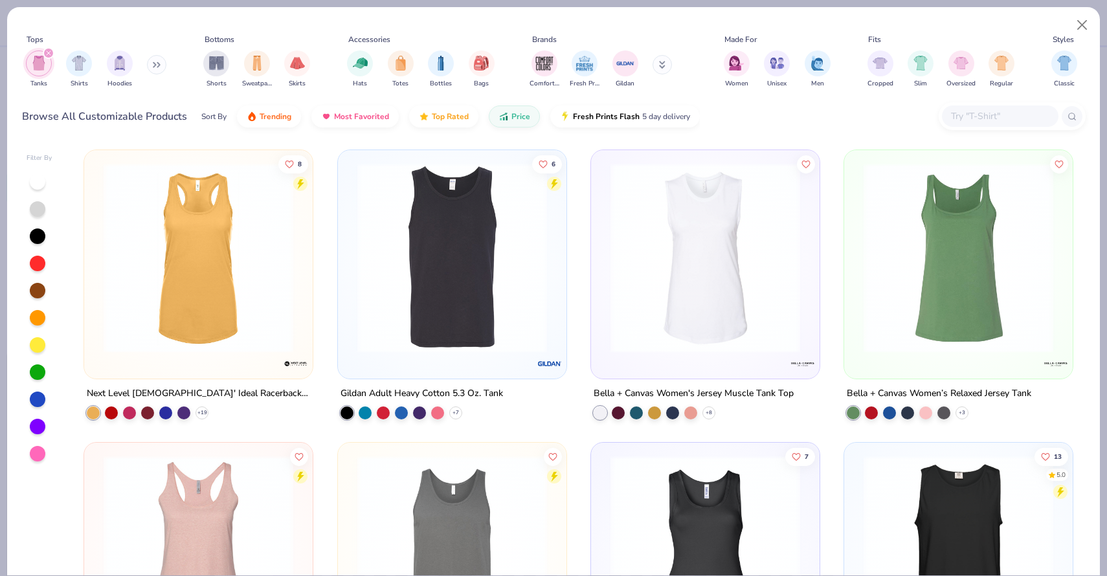
click at [513, 253] on img at bounding box center [452, 258] width 203 height 190
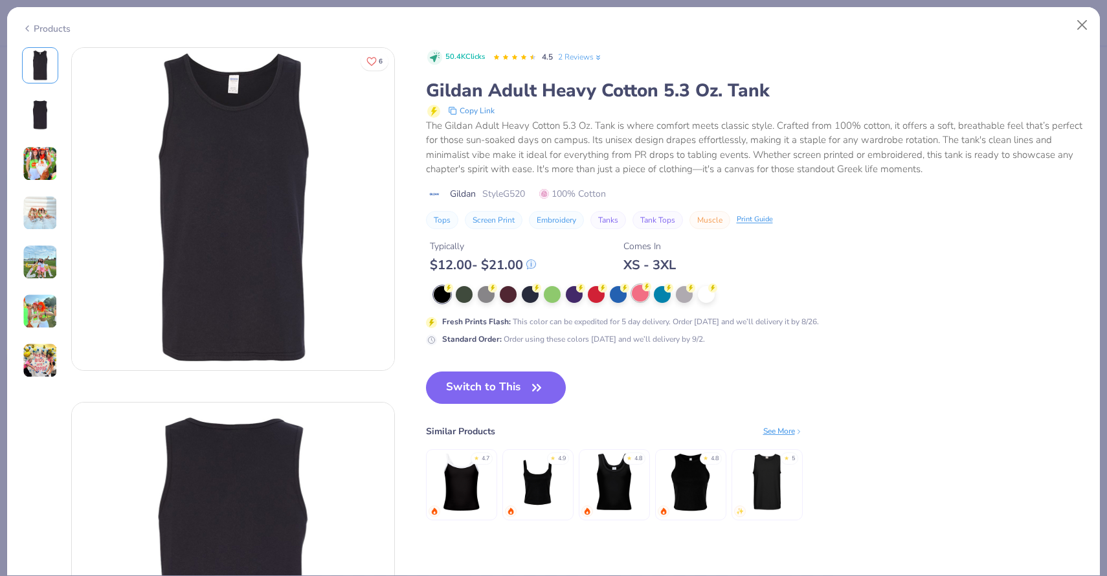
click at [634, 295] on div at bounding box center [640, 293] width 17 height 17
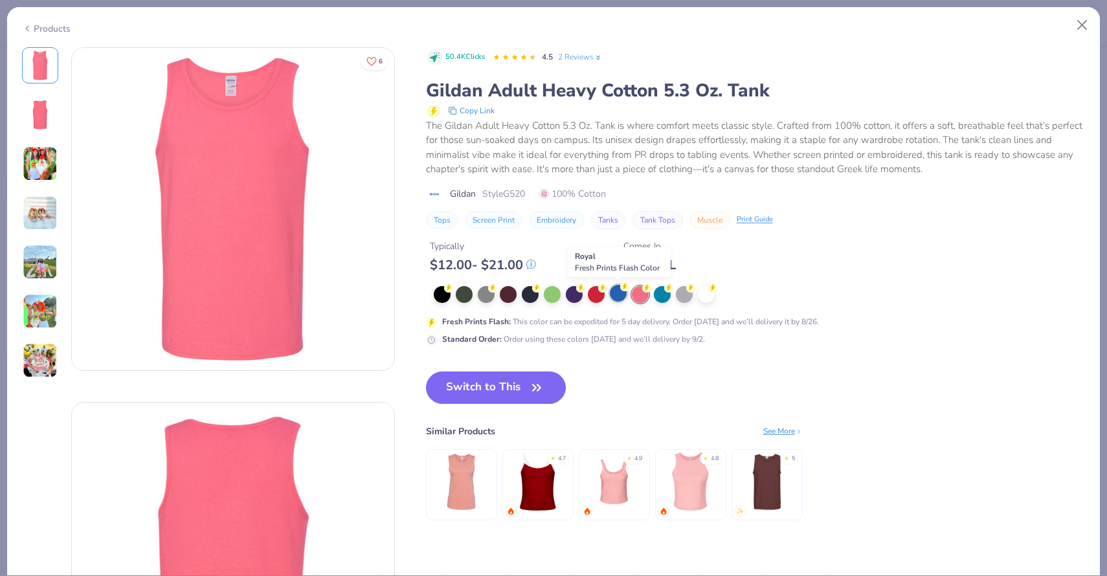
click at [613, 301] on div at bounding box center [618, 293] width 17 height 17
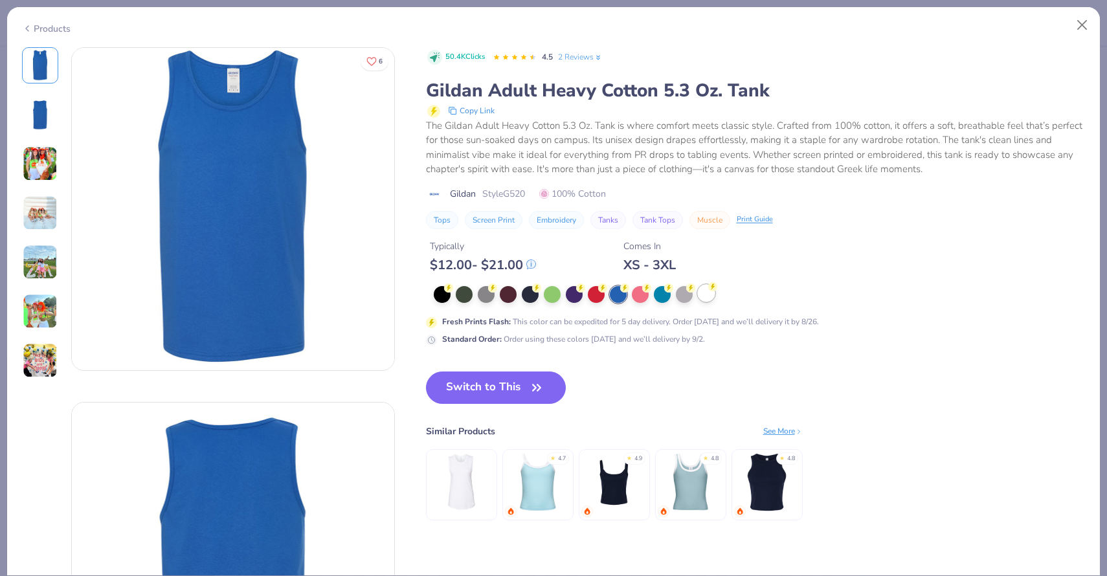
click at [706, 294] on div at bounding box center [706, 293] width 17 height 17
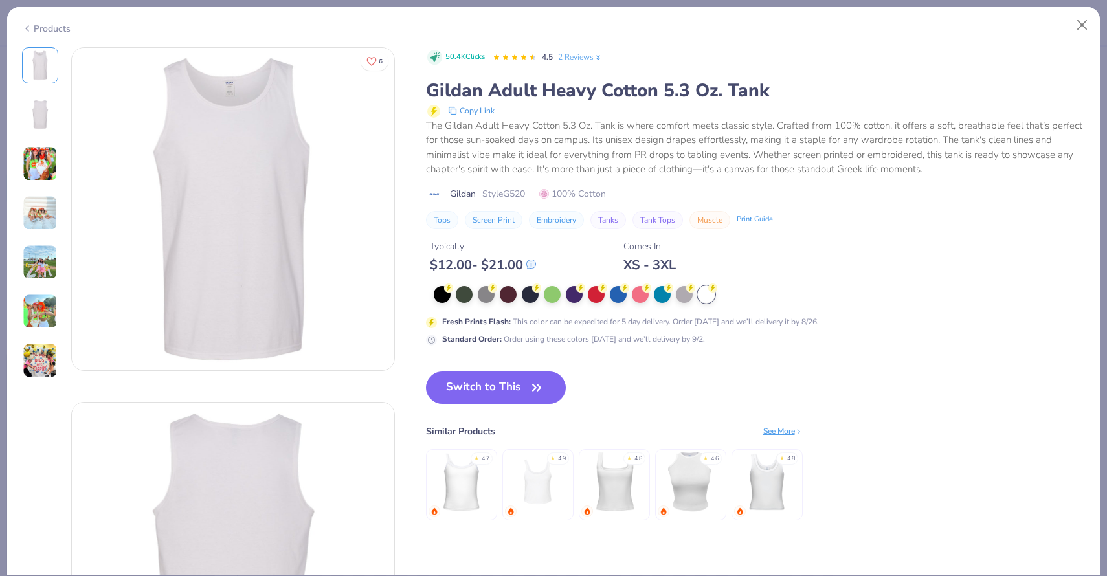
click at [338, 208] on img at bounding box center [233, 209] width 322 height 322
click at [41, 153] on img at bounding box center [40, 163] width 35 height 35
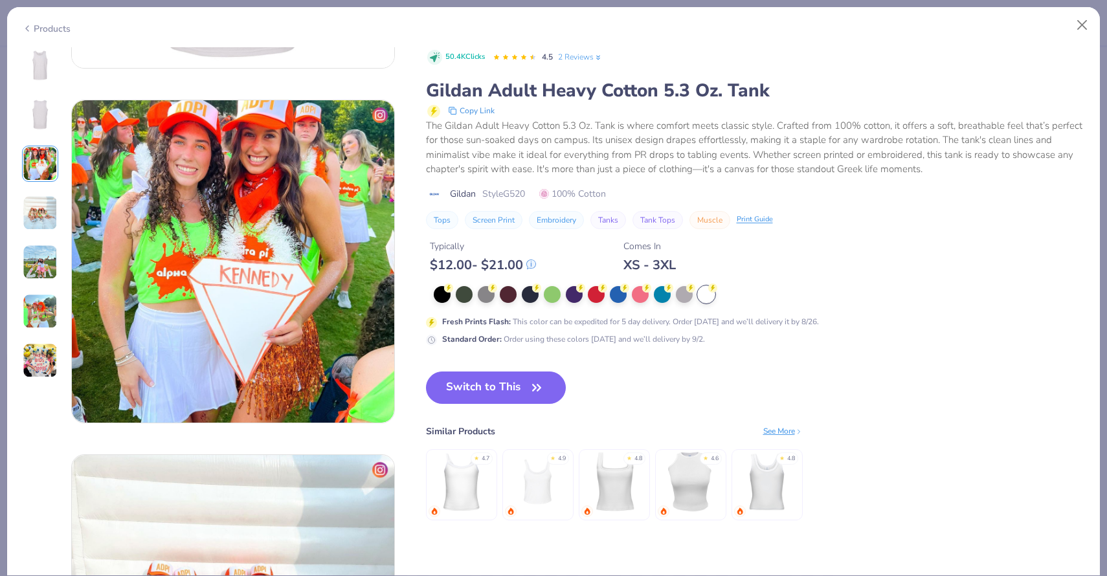
scroll to position [710, 0]
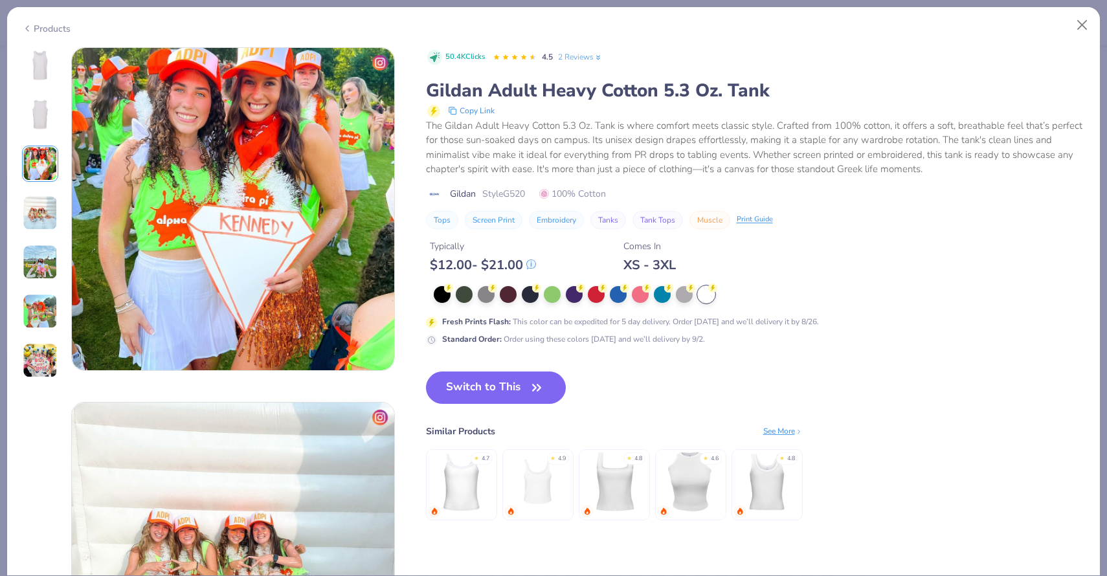
click at [30, 215] on img at bounding box center [40, 213] width 35 height 35
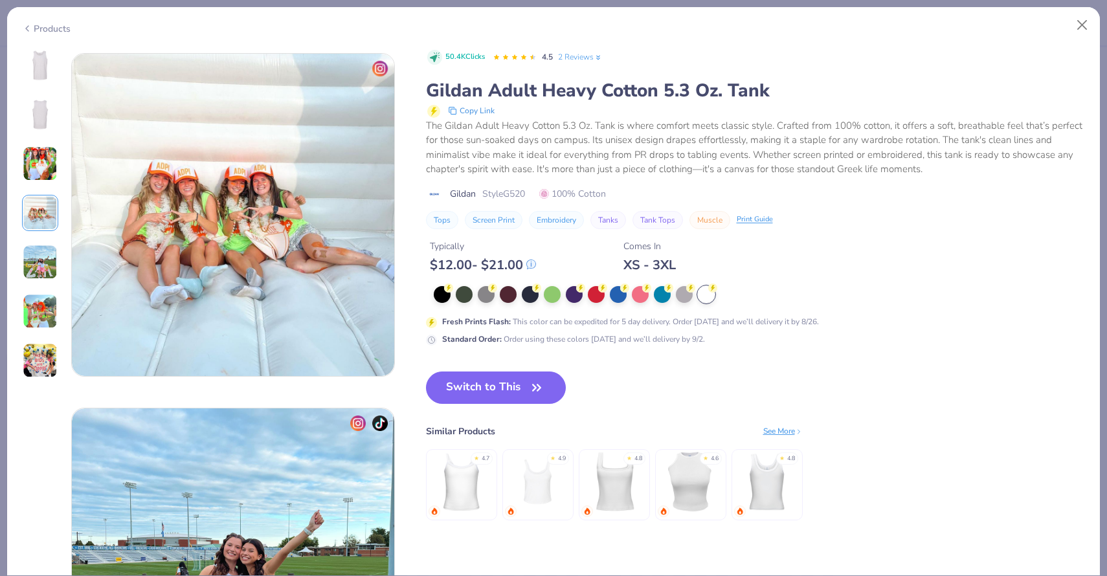
scroll to position [1064, 0]
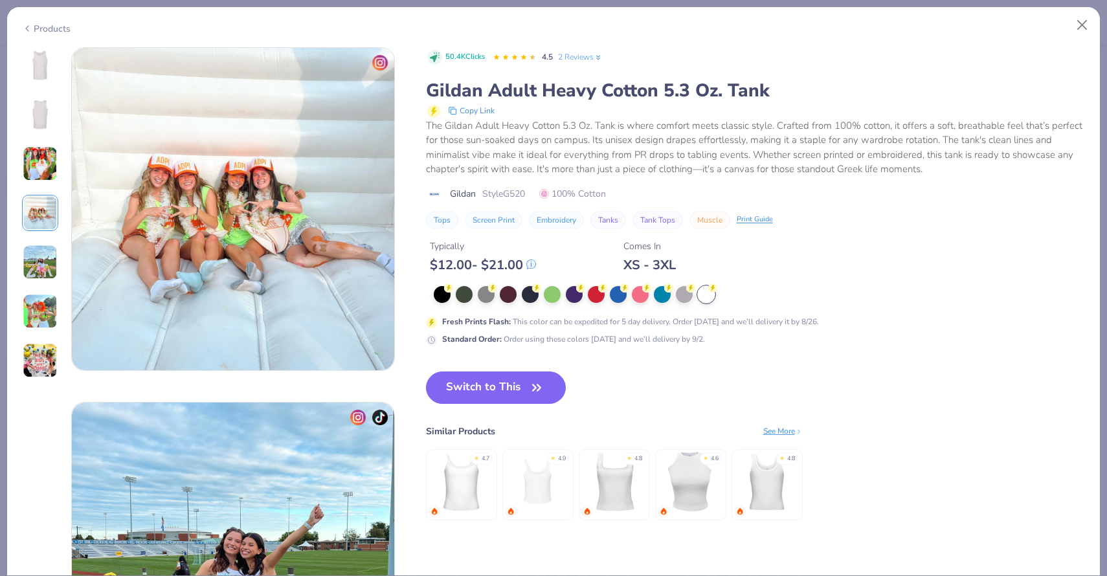
click at [33, 245] on img at bounding box center [40, 262] width 35 height 35
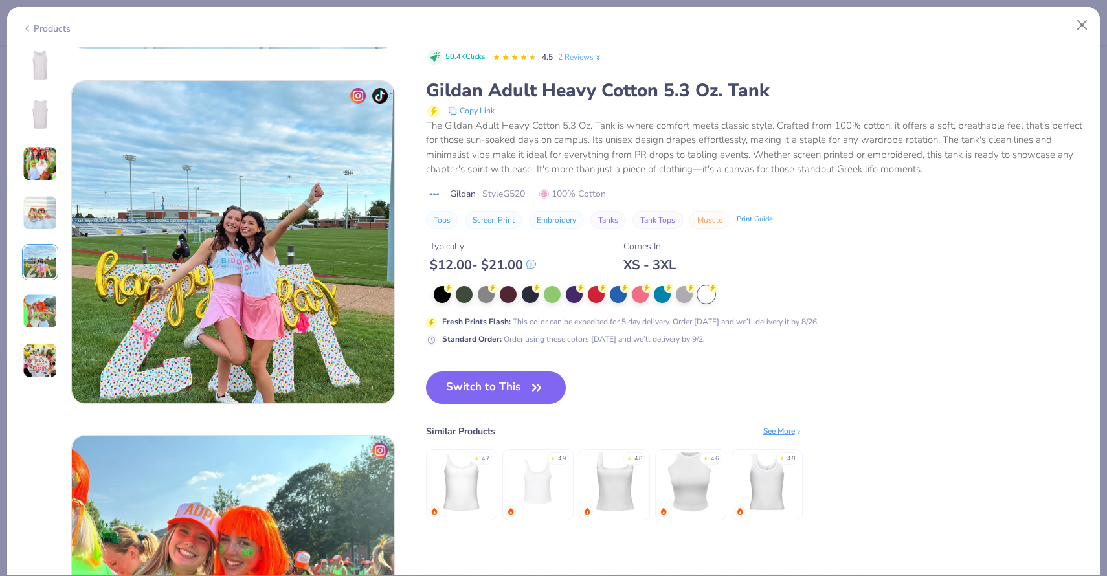
scroll to position [1419, 0]
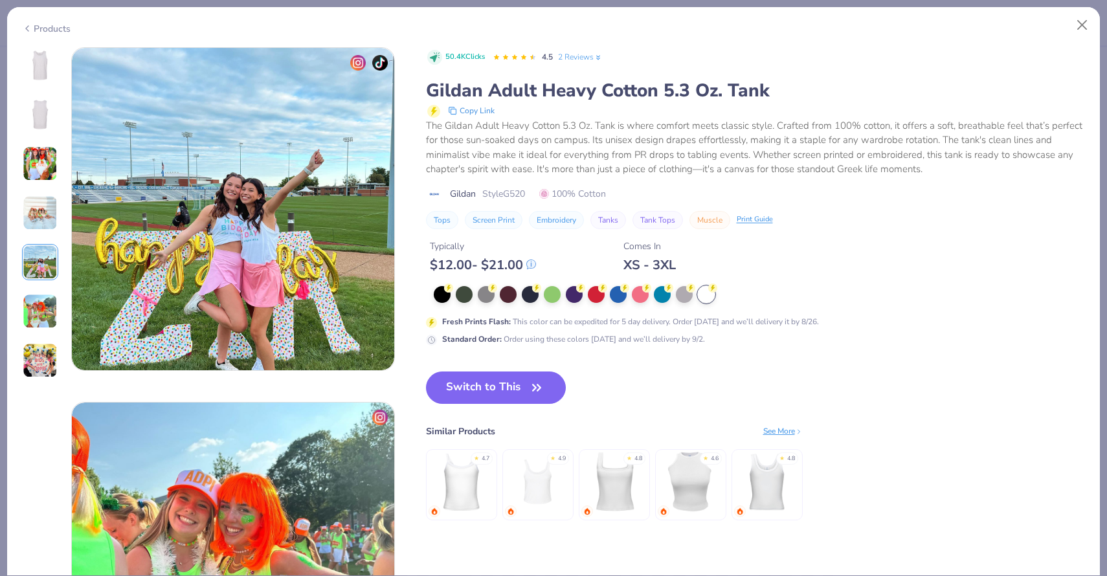
click at [38, 285] on div at bounding box center [40, 212] width 36 height 331
click at [37, 309] on img at bounding box center [40, 311] width 35 height 35
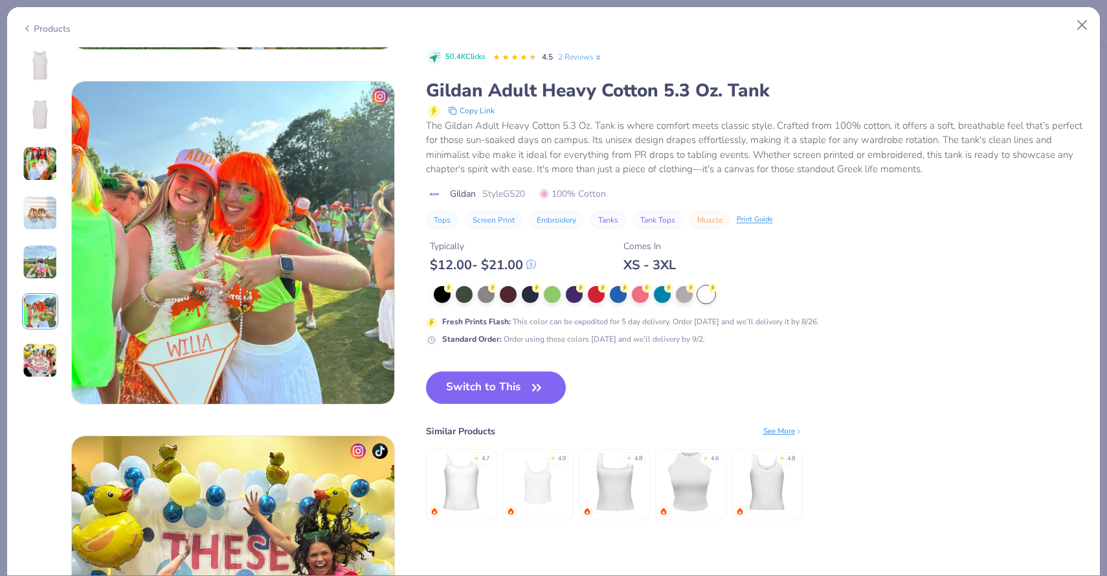
scroll to position [1774, 0]
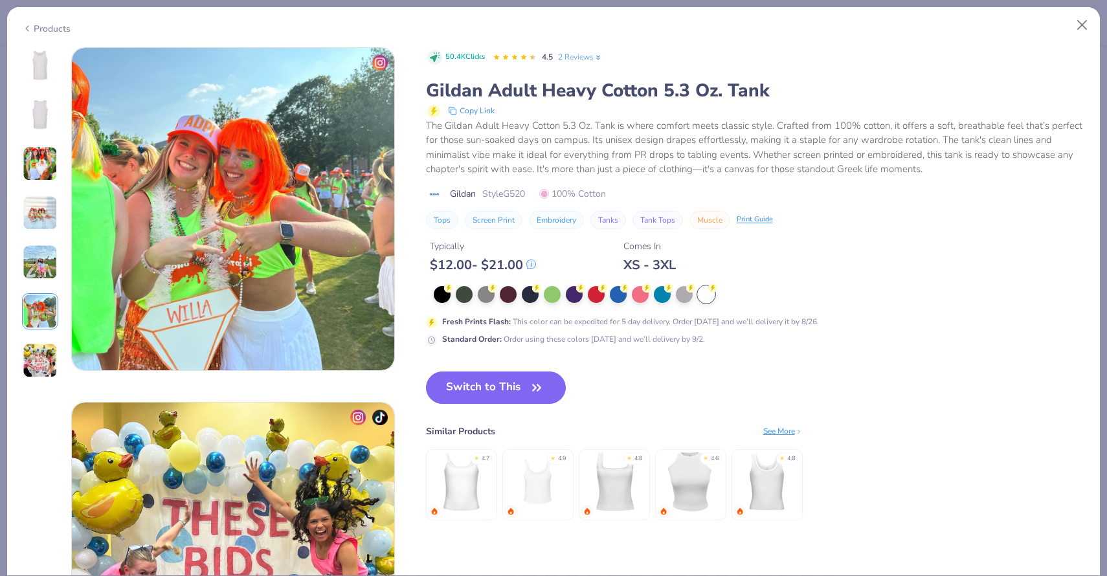
click at [38, 326] on img at bounding box center [40, 311] width 35 height 35
click at [39, 344] on img at bounding box center [40, 360] width 35 height 35
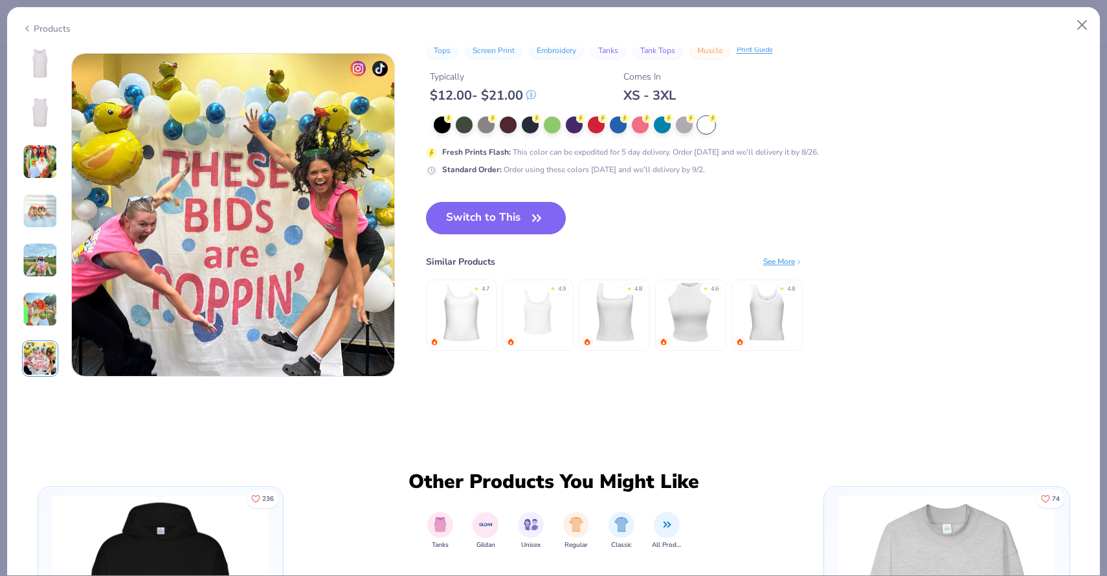
scroll to position [2129, 0]
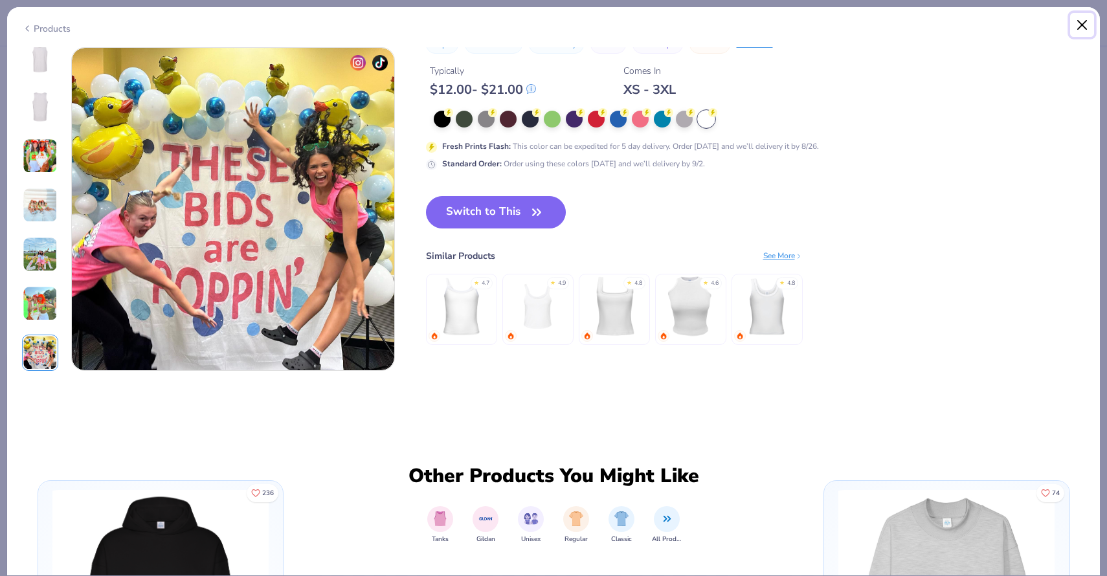
click at [1082, 24] on button "Close" at bounding box center [1082, 25] width 25 height 25
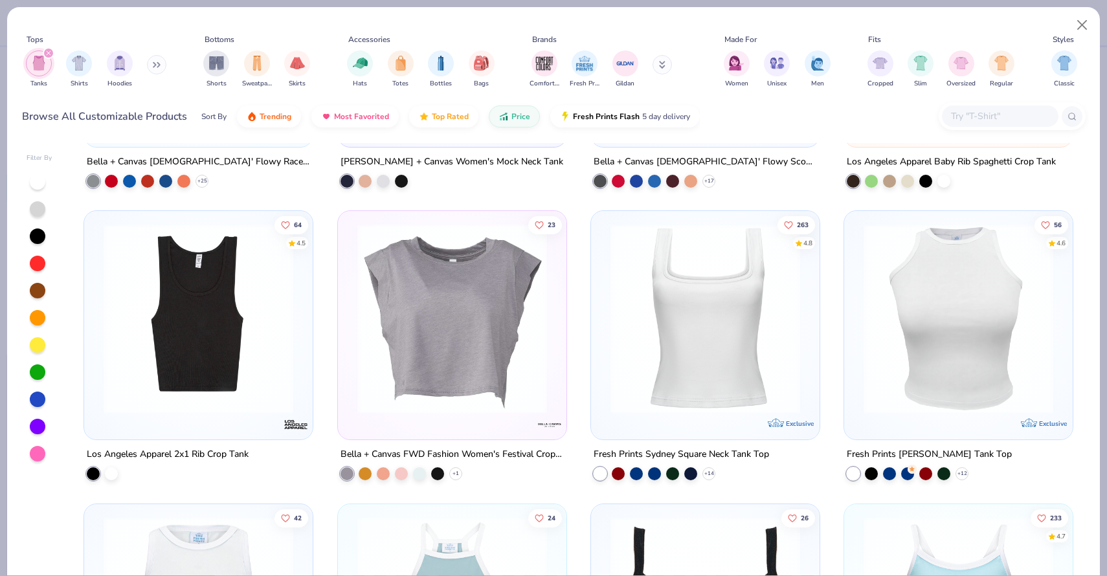
scroll to position [1399, 0]
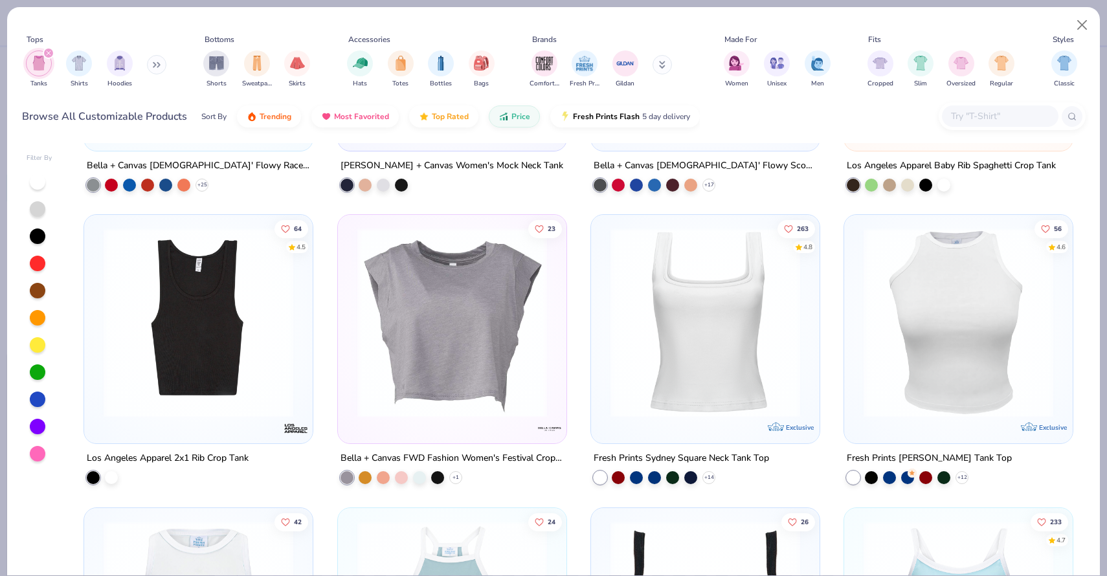
click at [708, 294] on img at bounding box center [705, 323] width 203 height 190
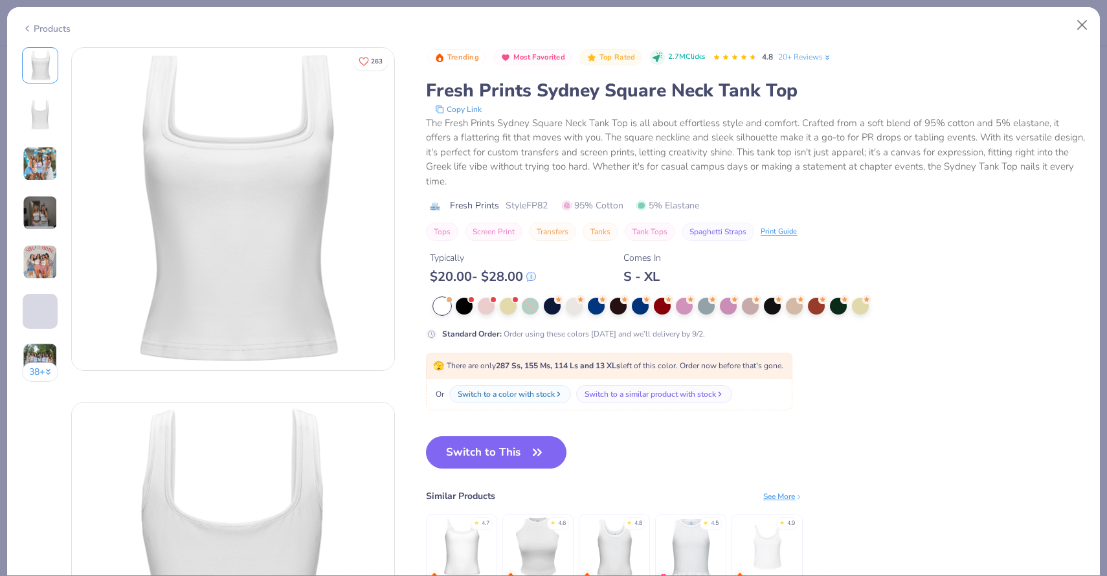
click at [34, 218] on img at bounding box center [40, 213] width 35 height 35
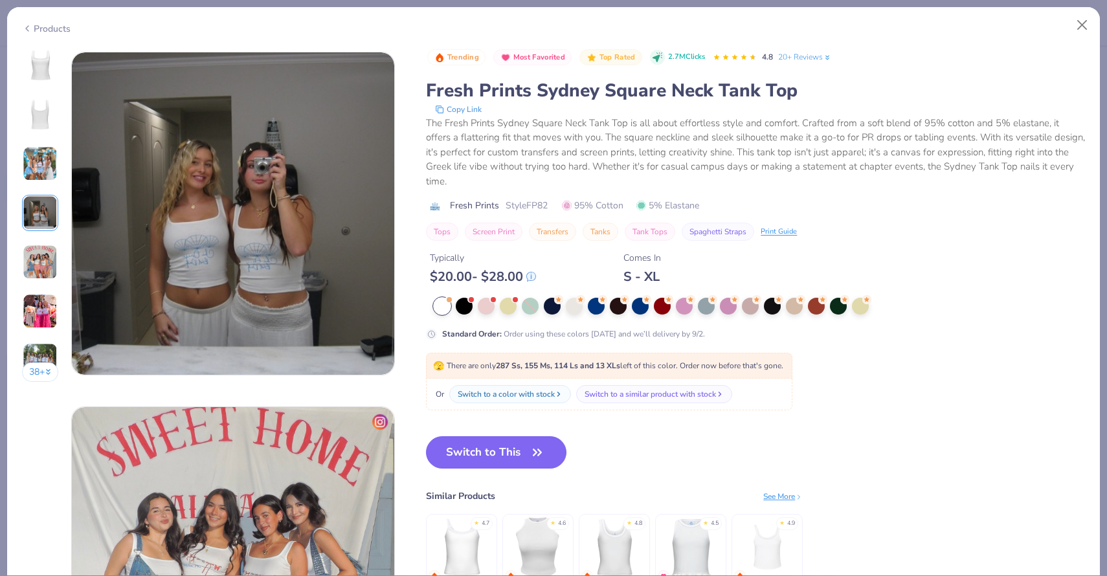
scroll to position [1064, 0]
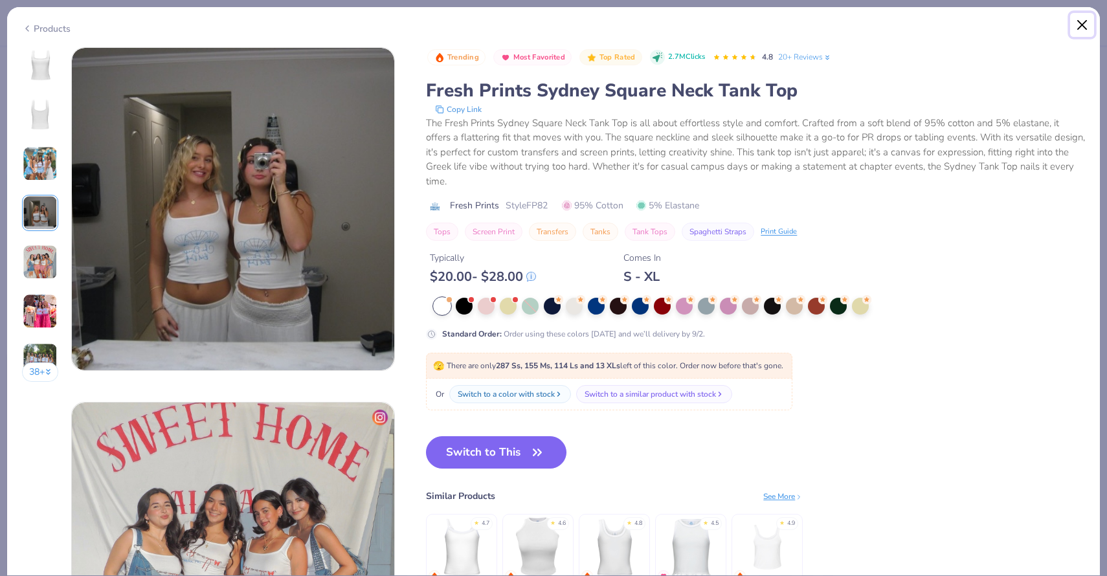
click at [1085, 25] on button "Close" at bounding box center [1082, 25] width 25 height 25
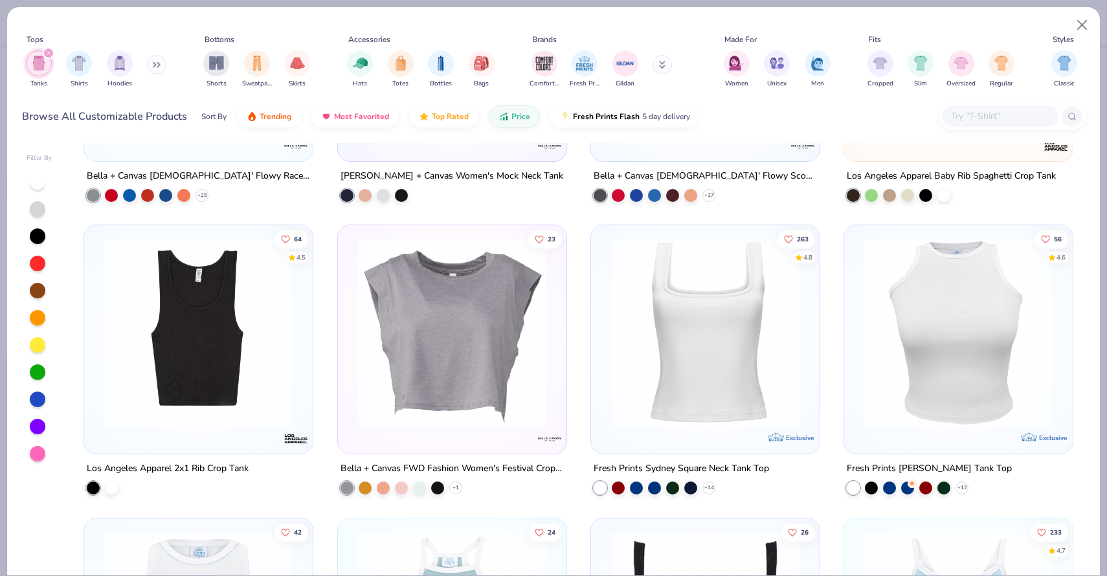
scroll to position [1388, 0]
click at [1011, 348] on img at bounding box center [958, 334] width 203 height 190
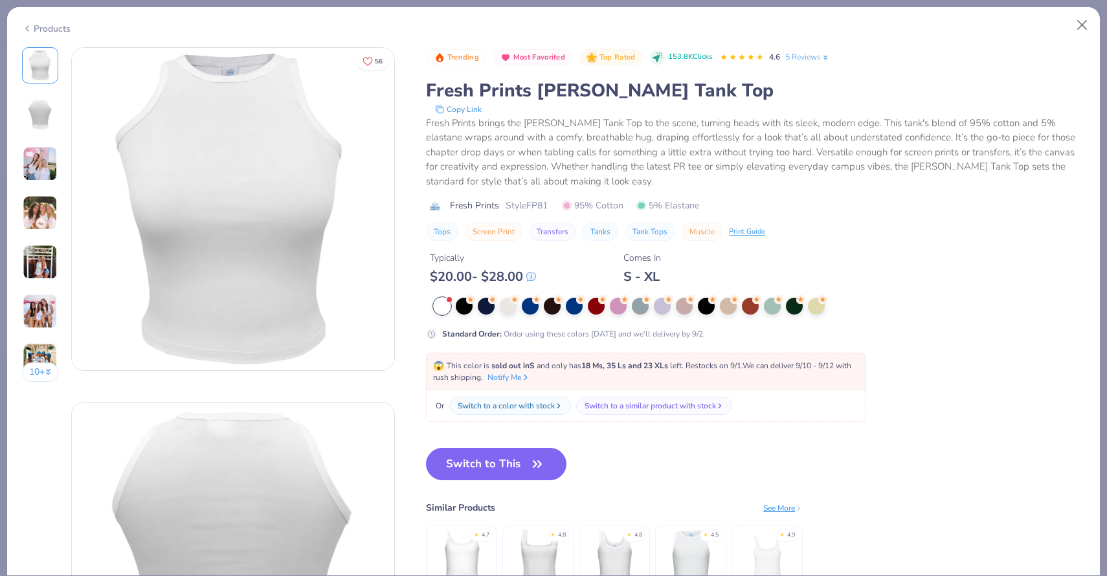
click at [38, 278] on img at bounding box center [40, 262] width 35 height 35
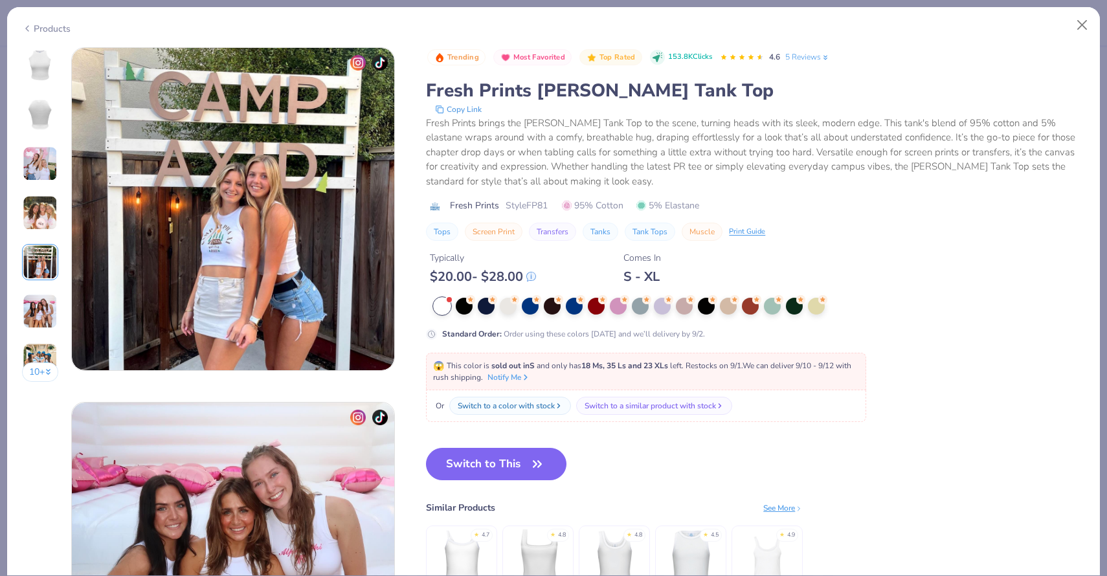
click at [29, 217] on img at bounding box center [40, 213] width 35 height 35
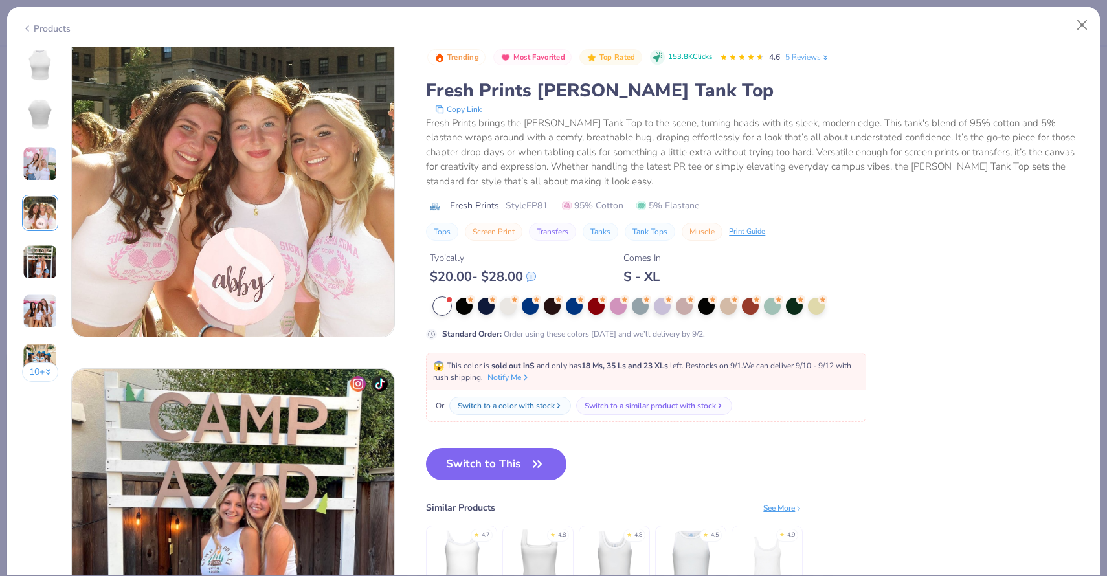
scroll to position [1064, 0]
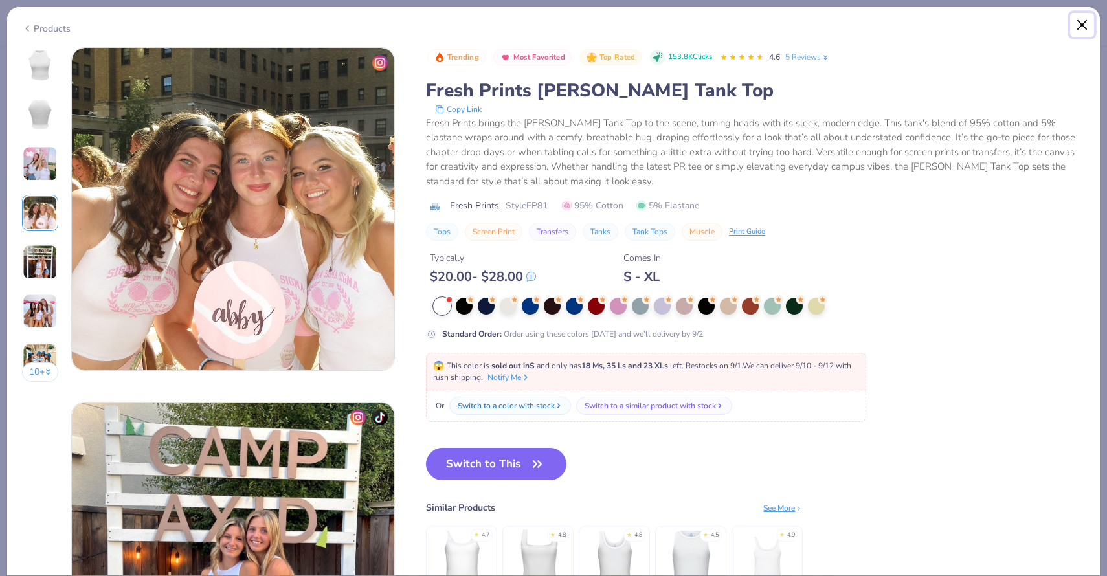
click at [1080, 26] on button "Close" at bounding box center [1082, 25] width 25 height 25
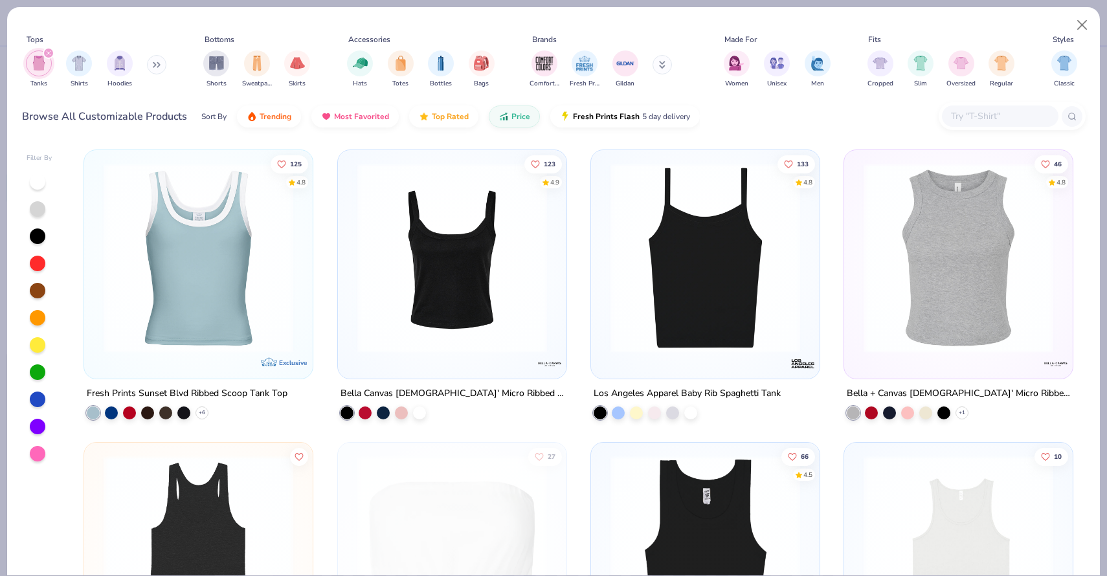
scroll to position [2050, 0]
click at [924, 336] on img at bounding box center [958, 257] width 203 height 190
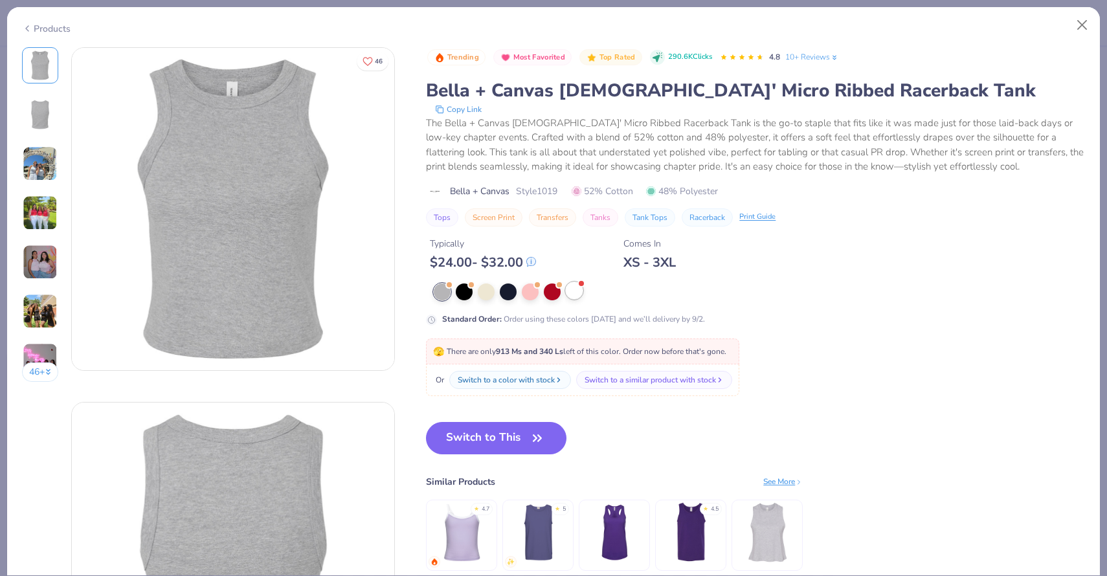
click at [576, 294] on div at bounding box center [574, 290] width 17 height 17
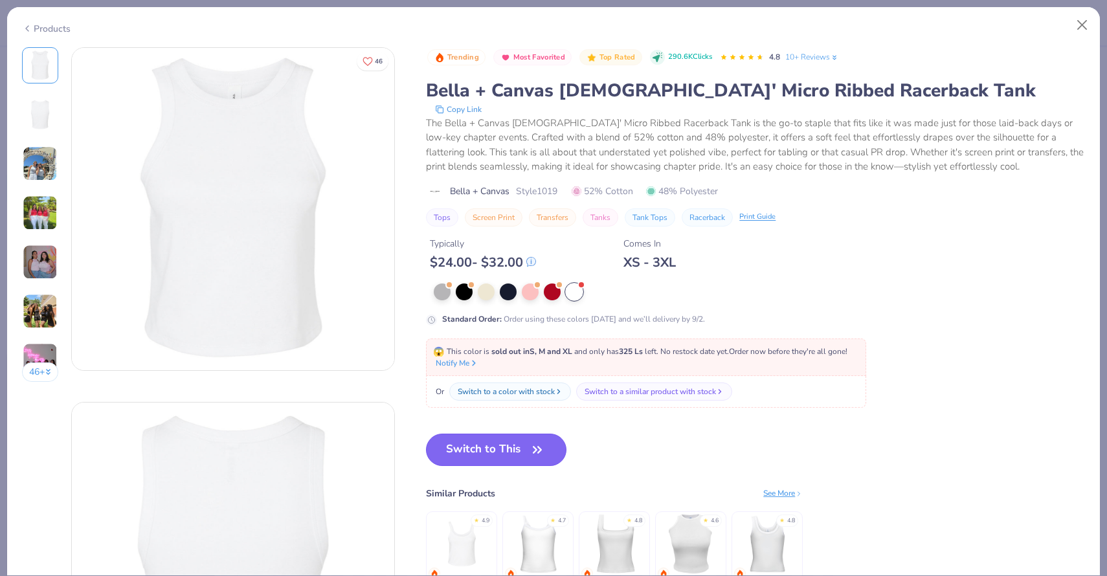
click at [506, 455] on button "Switch to This" at bounding box center [496, 450] width 140 height 32
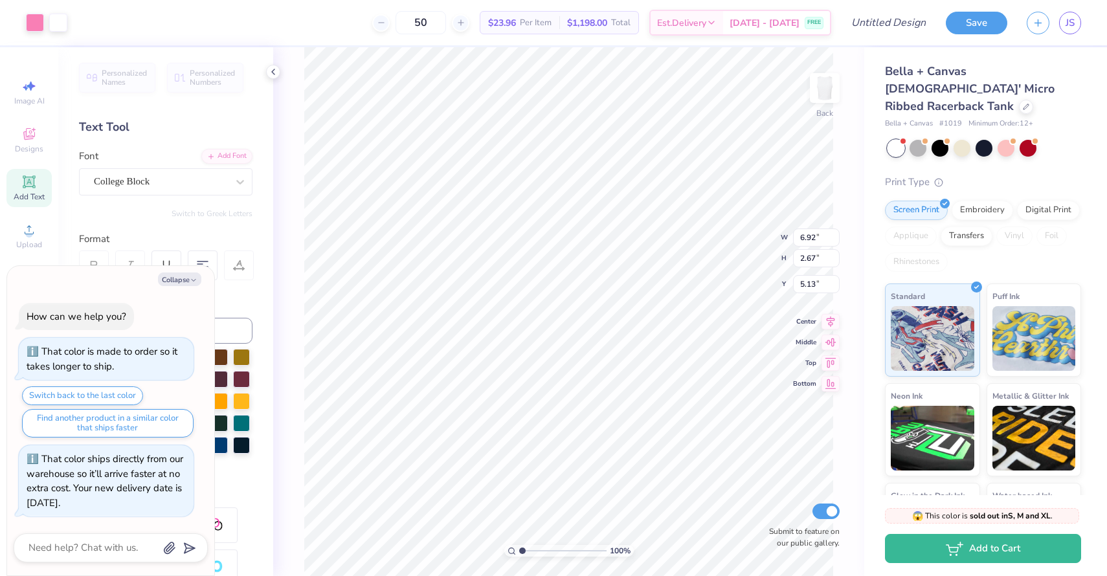
type textarea "x"
type input "1.87"
type textarea "x"
type input "7.31"
type input "2.81"
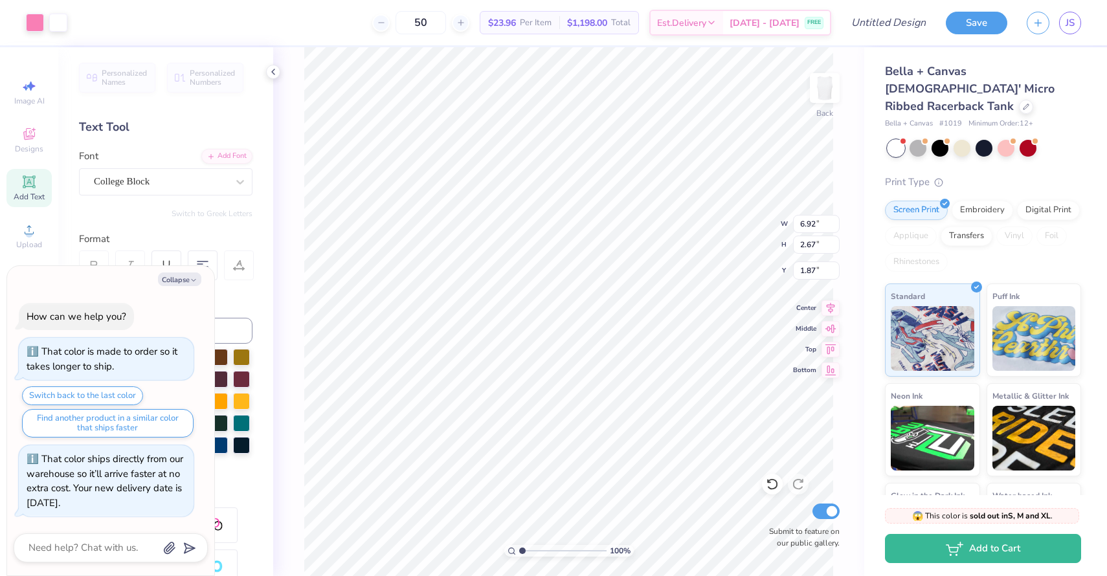
type input "1.72"
type textarea "x"
type input "1.82"
click at [272, 71] on polyline at bounding box center [273, 71] width 3 height 5
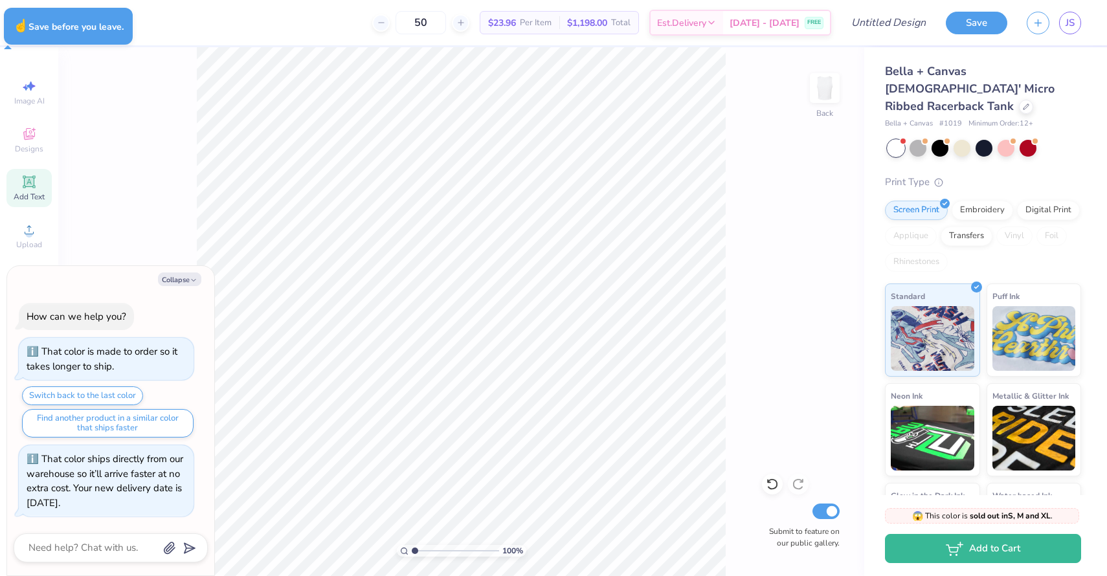
type textarea "x"
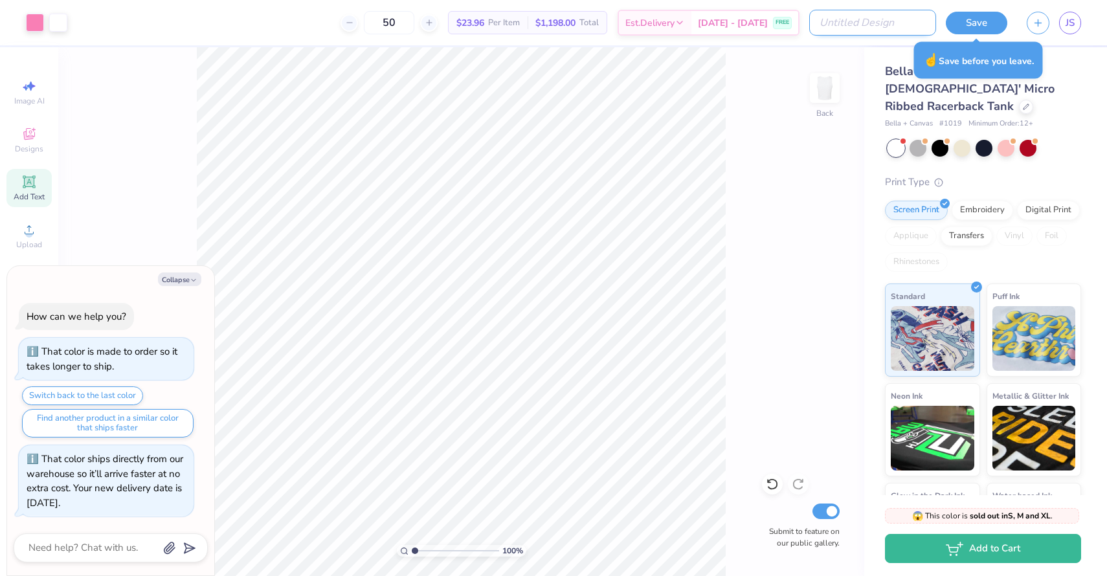
click at [876, 23] on input "Design Title" at bounding box center [872, 23] width 127 height 26
type input "n"
type textarea "x"
type input "ne"
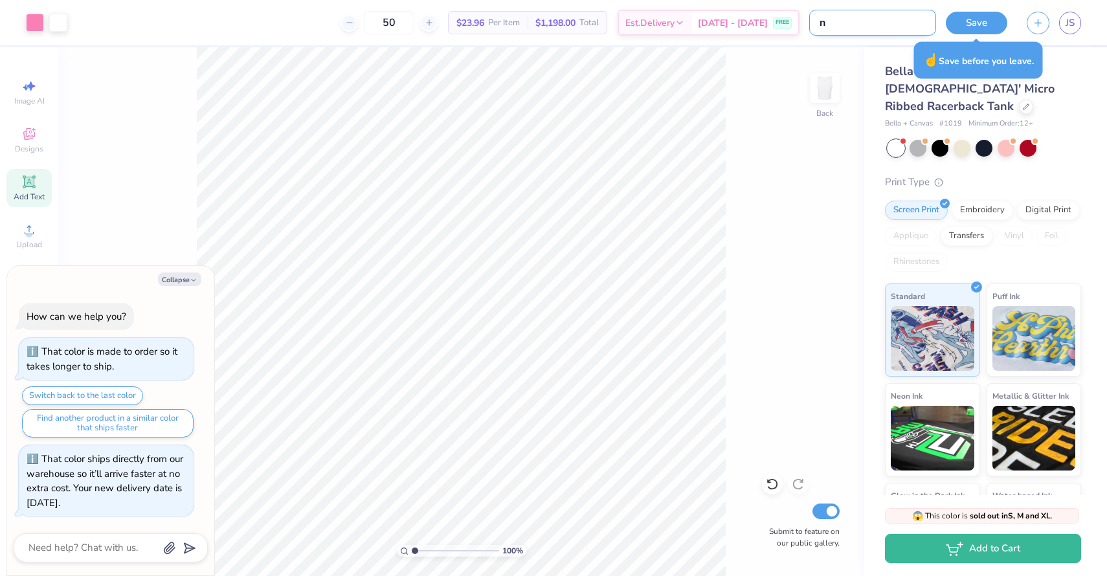
type textarea "x"
type input "new"
type textarea "x"
type input "new"
type textarea "x"
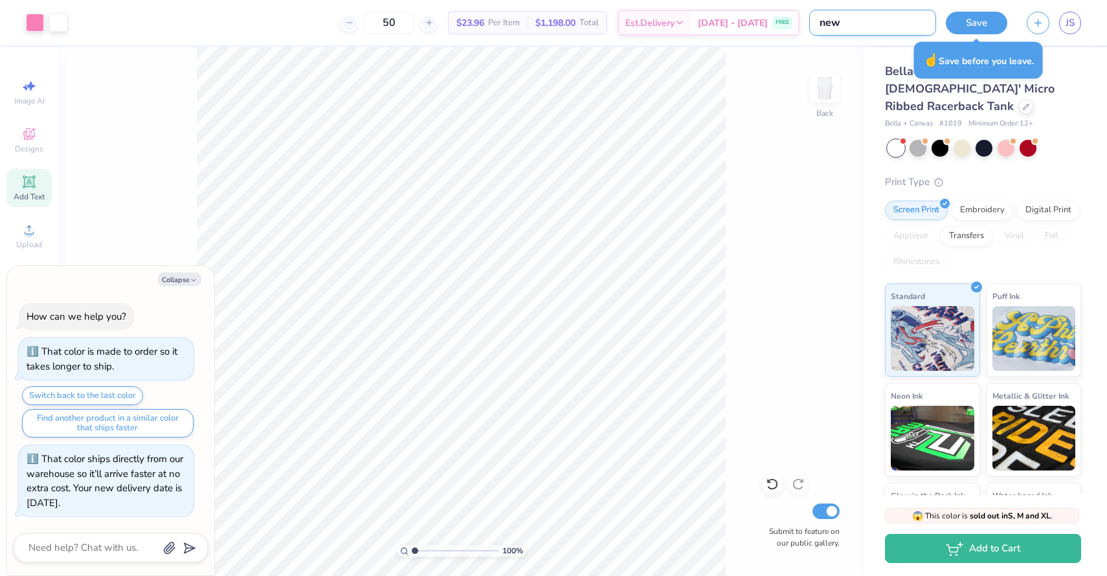
type input "new m"
type textarea "x"
type input "new me"
type textarea "x"
type input "new mem"
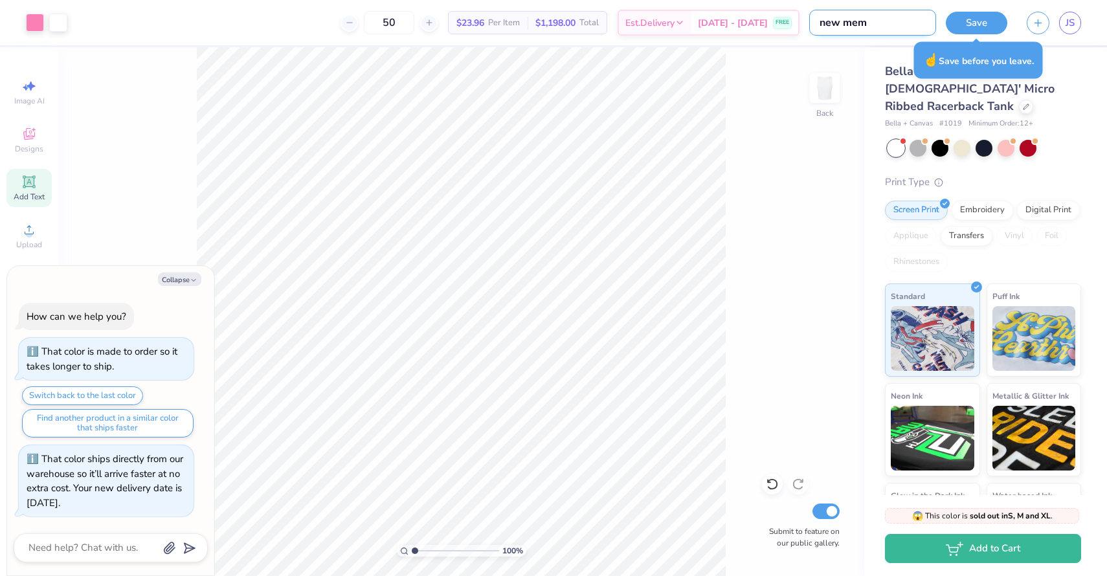
type textarea "x"
type input "new me"
type textarea "x"
type input "new m"
type textarea "x"
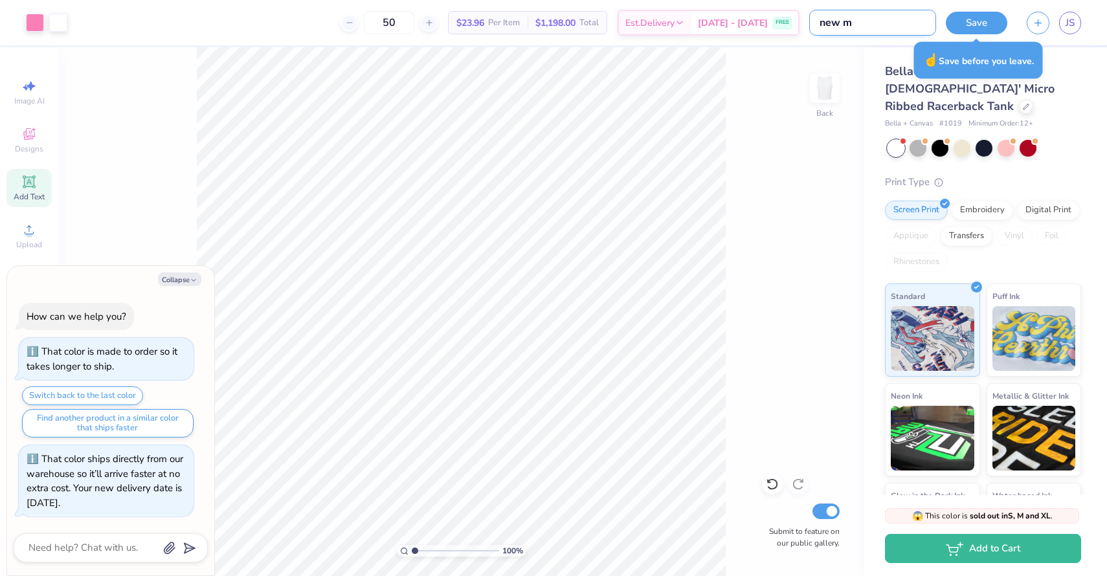
type input "new"
type textarea "x"
type input "new"
type textarea "x"
type input "ne"
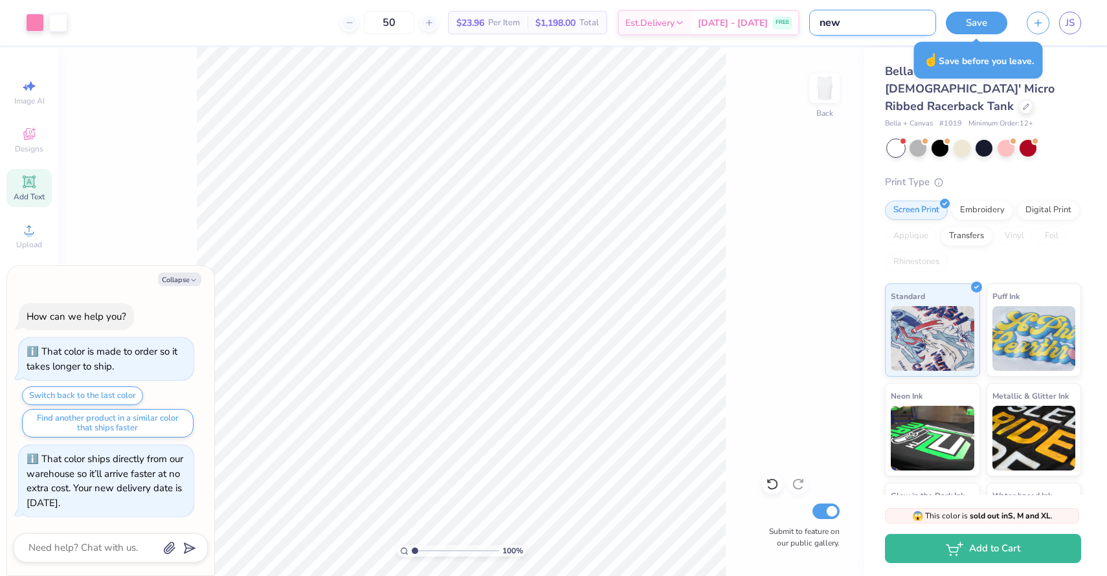
type textarea "x"
type input "n"
type textarea "x"
type input "n"
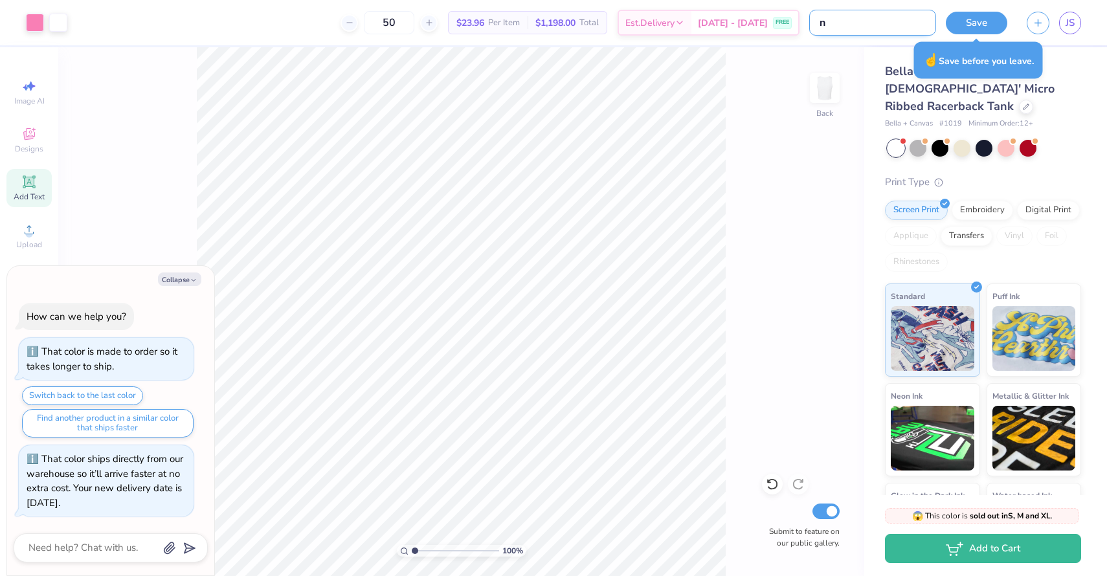
type textarea "x"
type input "t"
type textarea "x"
type input "ta"
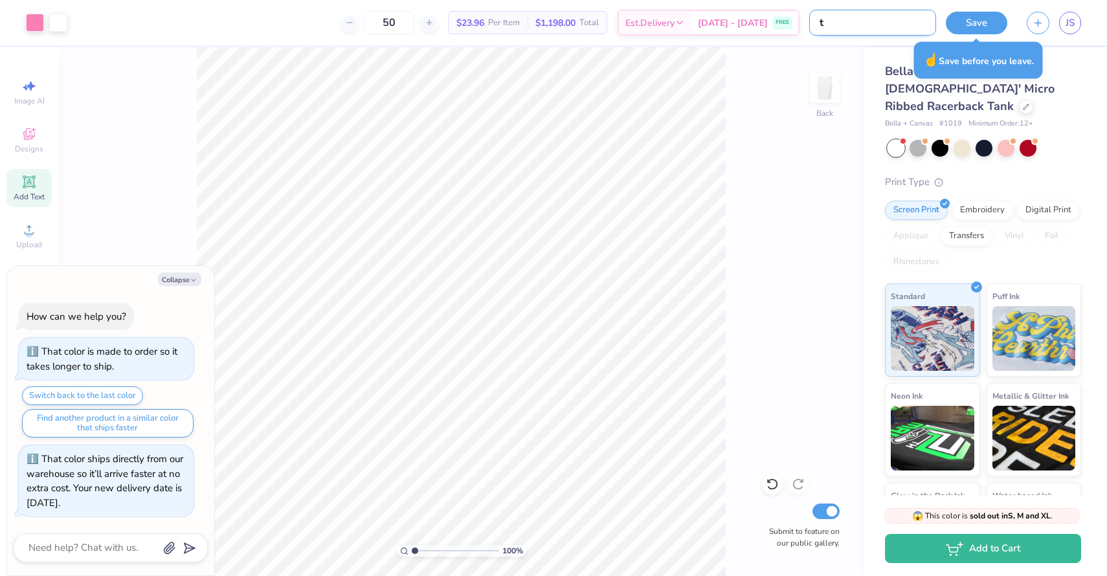
type textarea "x"
type input "tan"
type textarea "x"
type input "tank"
type textarea "x"
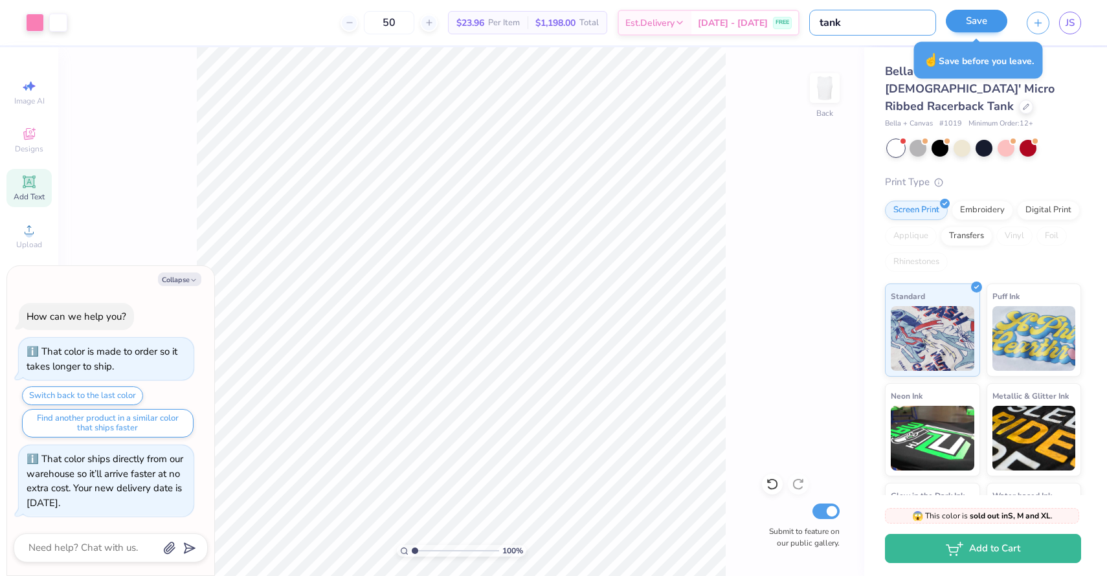
type input "tank"
click at [969, 28] on button "Save" at bounding box center [977, 21] width 62 height 23
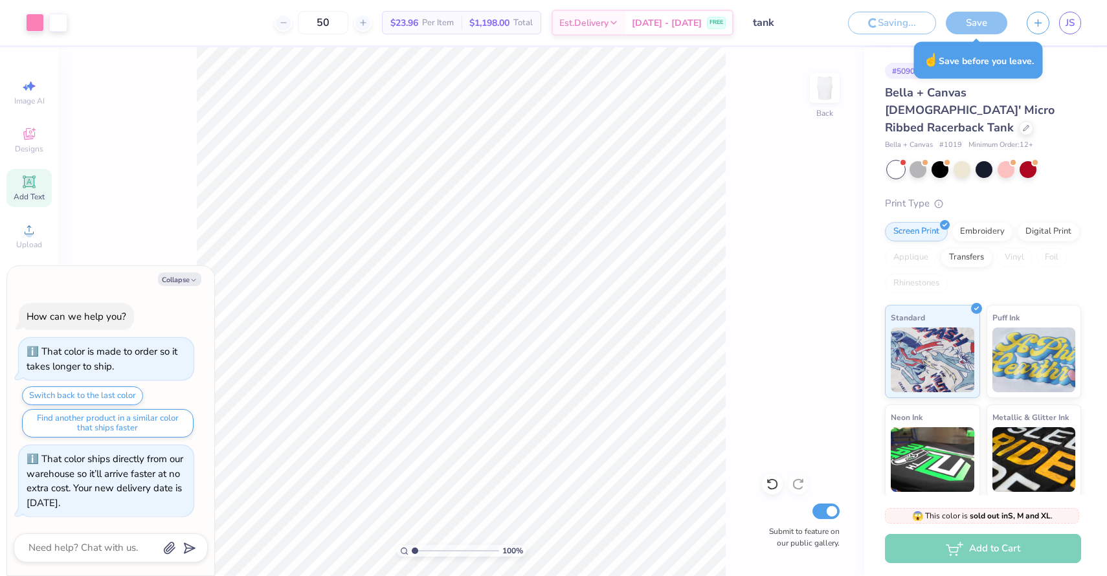
type textarea "x"
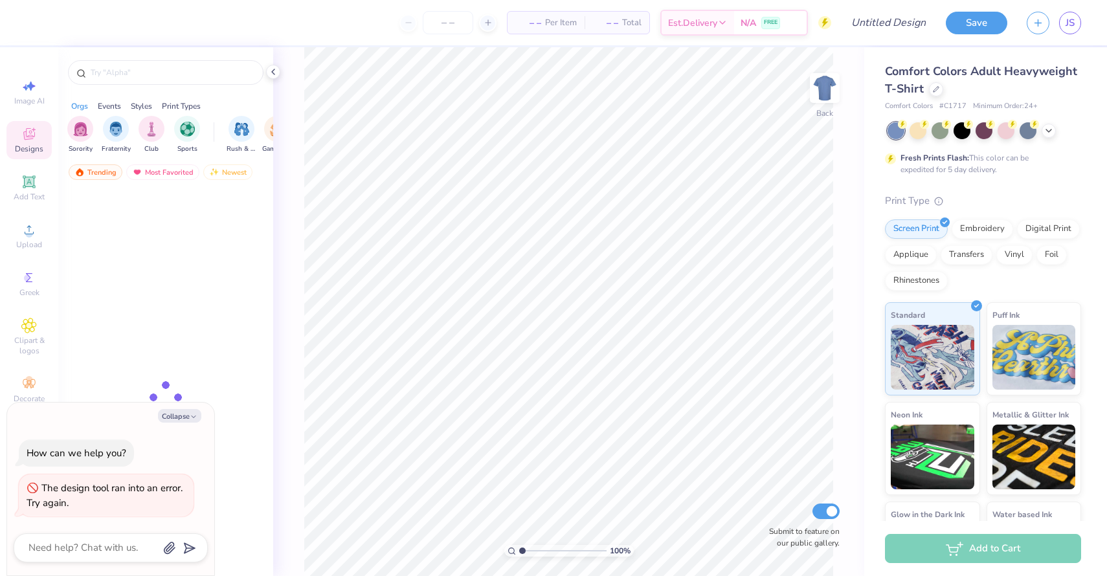
type textarea "x"
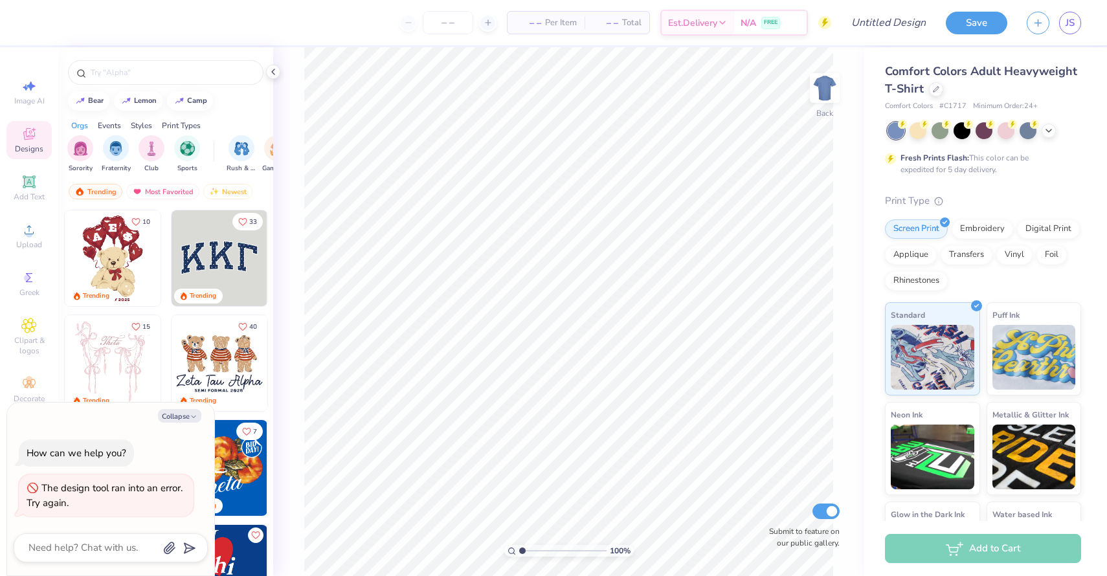
click at [936, 80] on div "Comfort Colors Adult Heavyweight T-Shirt" at bounding box center [983, 80] width 196 height 35
click at [936, 88] on icon at bounding box center [936, 88] width 6 height 6
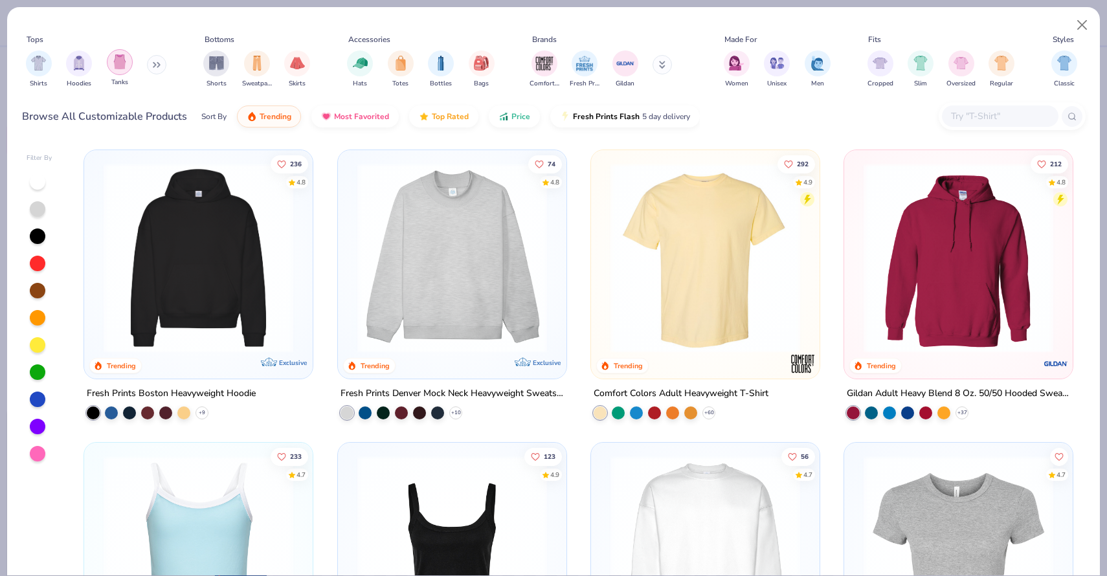
click at [120, 69] on img "filter for Tanks" at bounding box center [120, 61] width 14 height 15
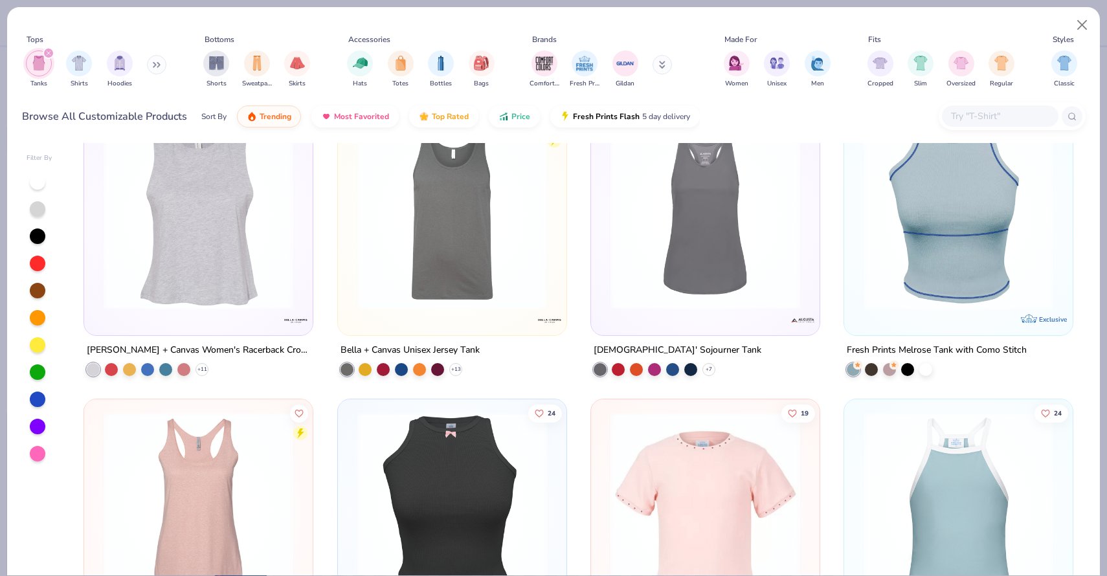
scroll to position [2376, 0]
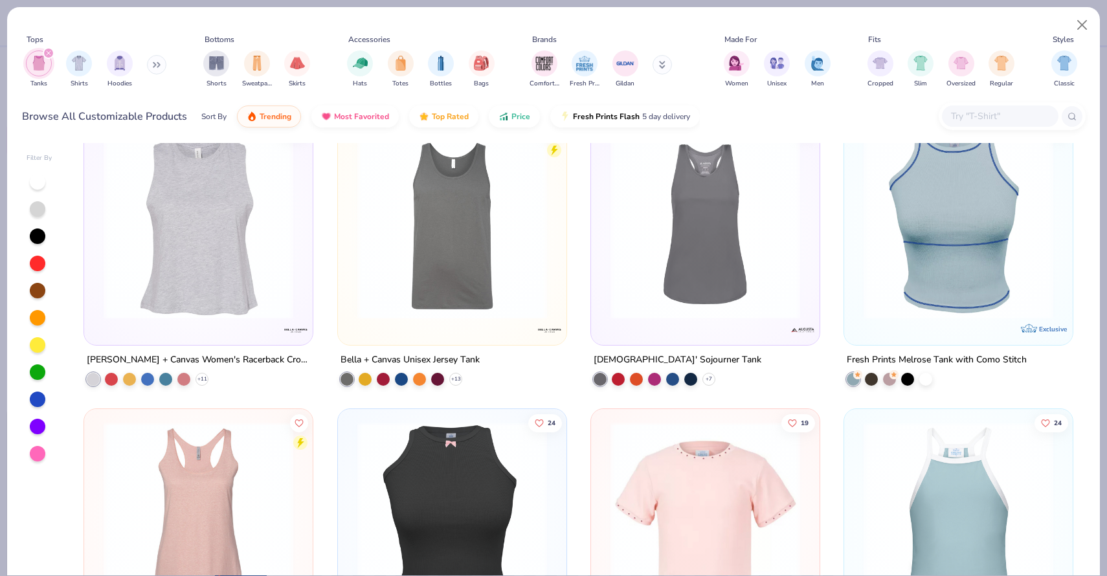
click at [928, 283] on img at bounding box center [958, 224] width 203 height 190
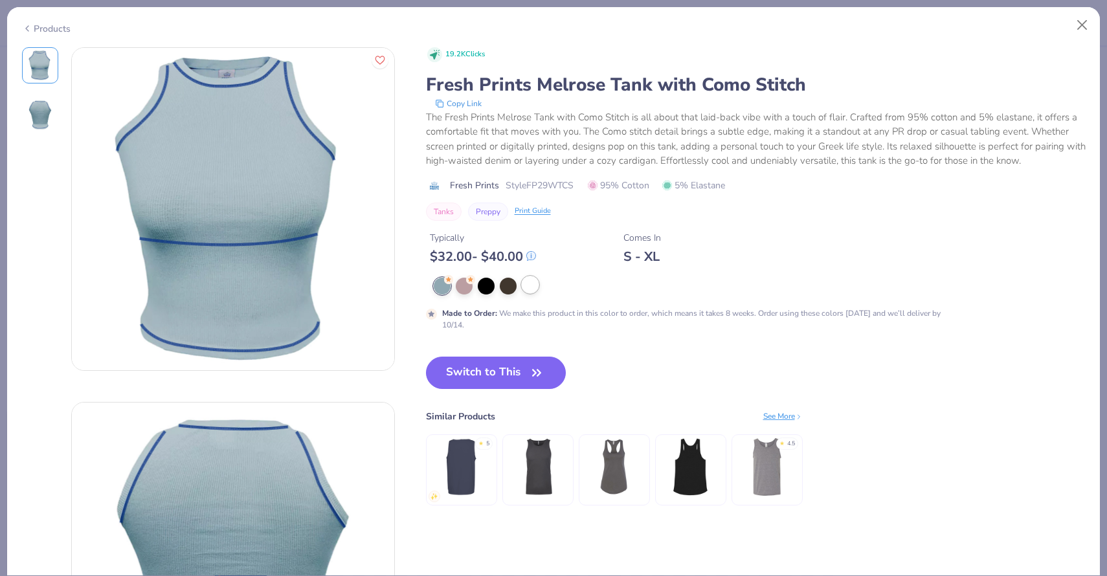
click at [522, 285] on div at bounding box center [530, 284] width 17 height 17
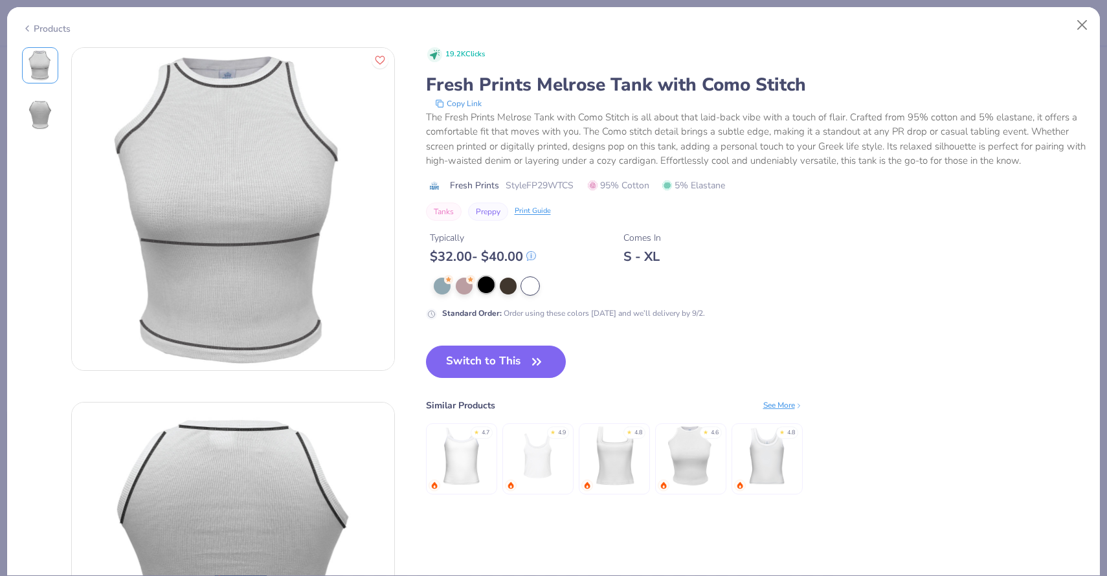
click at [491, 287] on div at bounding box center [486, 284] width 17 height 17
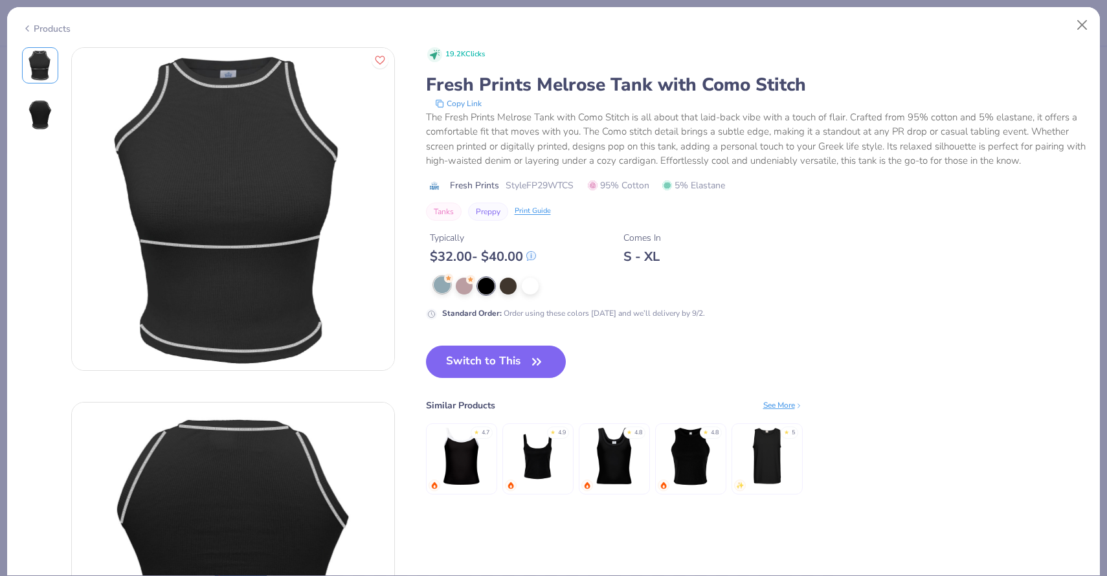
click at [446, 287] on div at bounding box center [442, 284] width 17 height 17
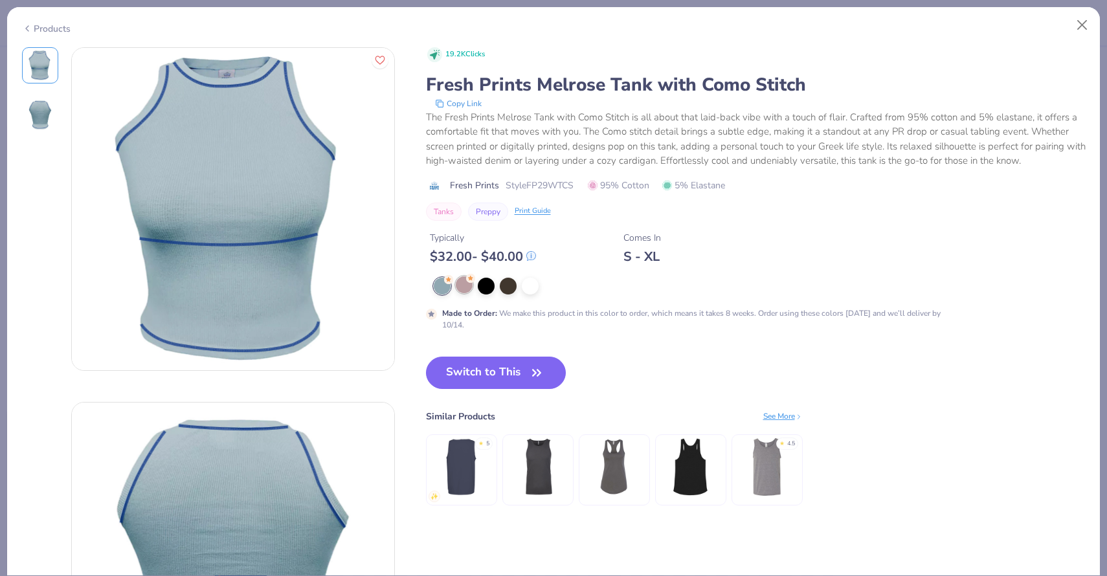
click at [464, 289] on div at bounding box center [464, 284] width 17 height 17
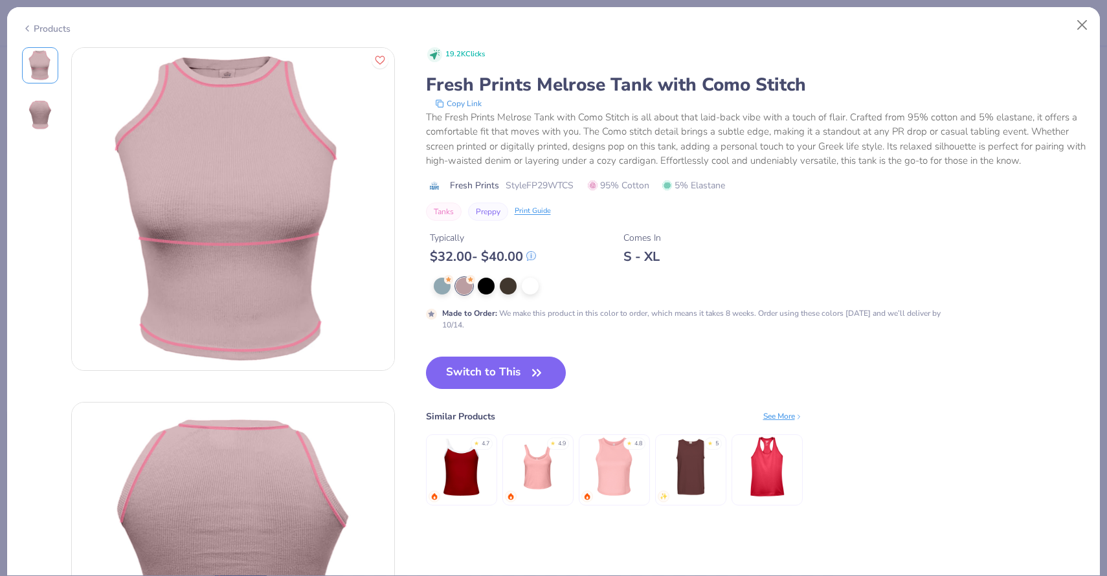
click at [607, 466] on img at bounding box center [614, 467] width 62 height 62
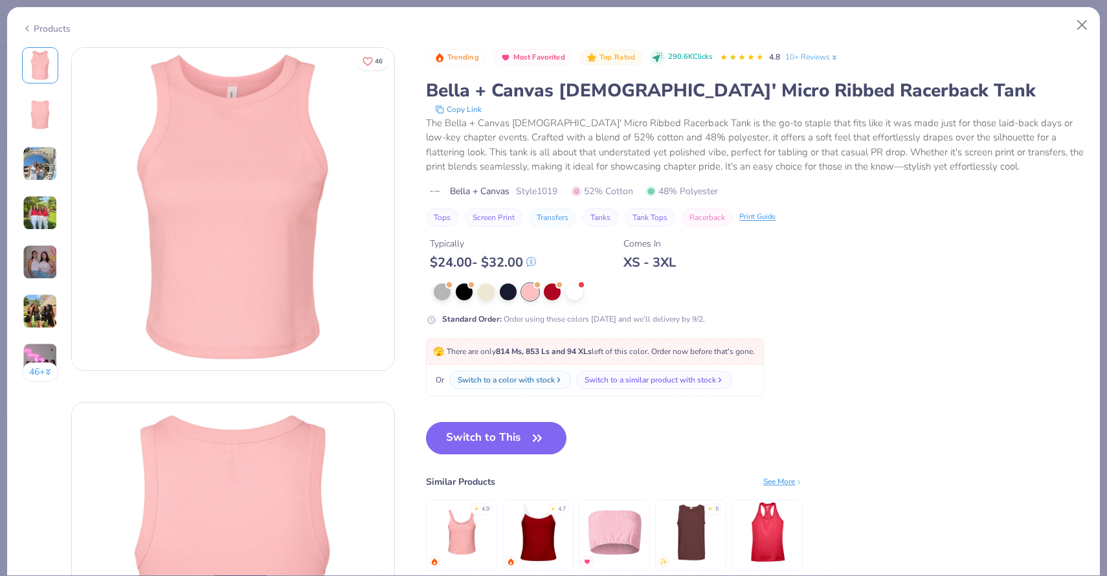
click at [39, 263] on img at bounding box center [40, 262] width 35 height 35
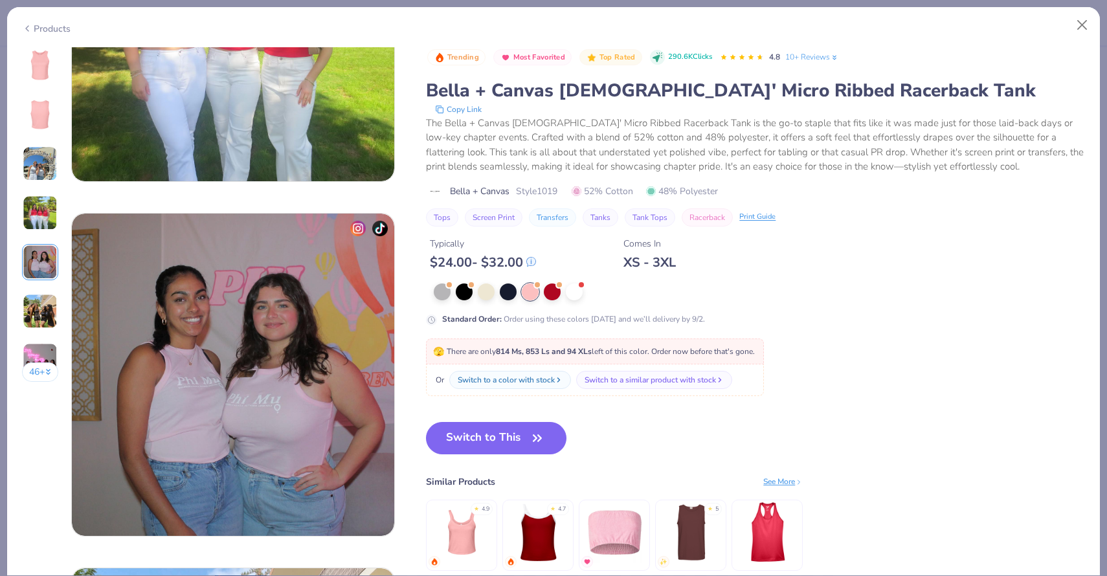
scroll to position [1419, 0]
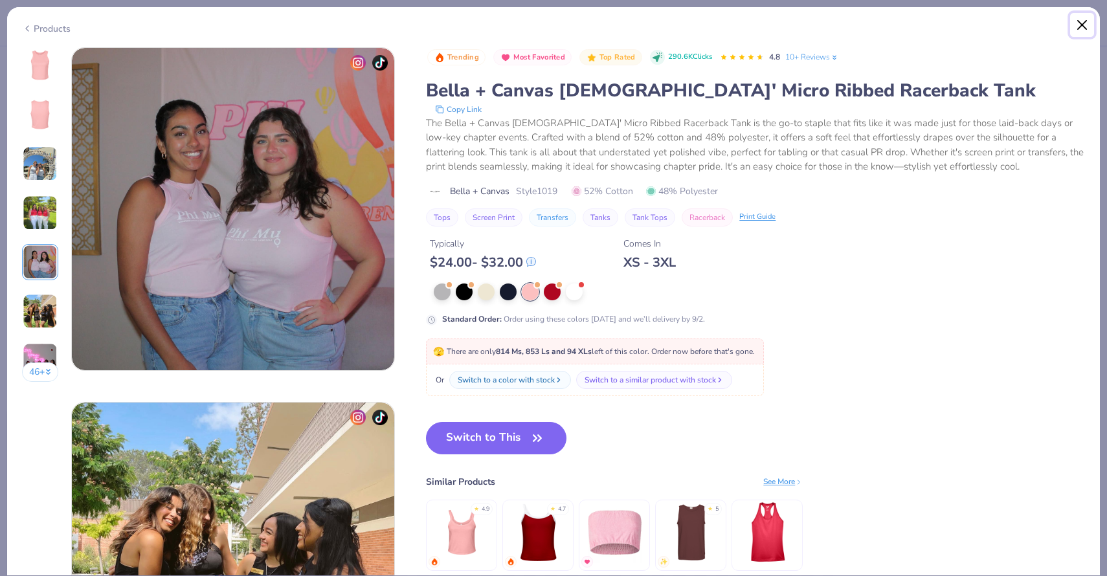
click at [1085, 28] on button "Close" at bounding box center [1082, 25] width 25 height 25
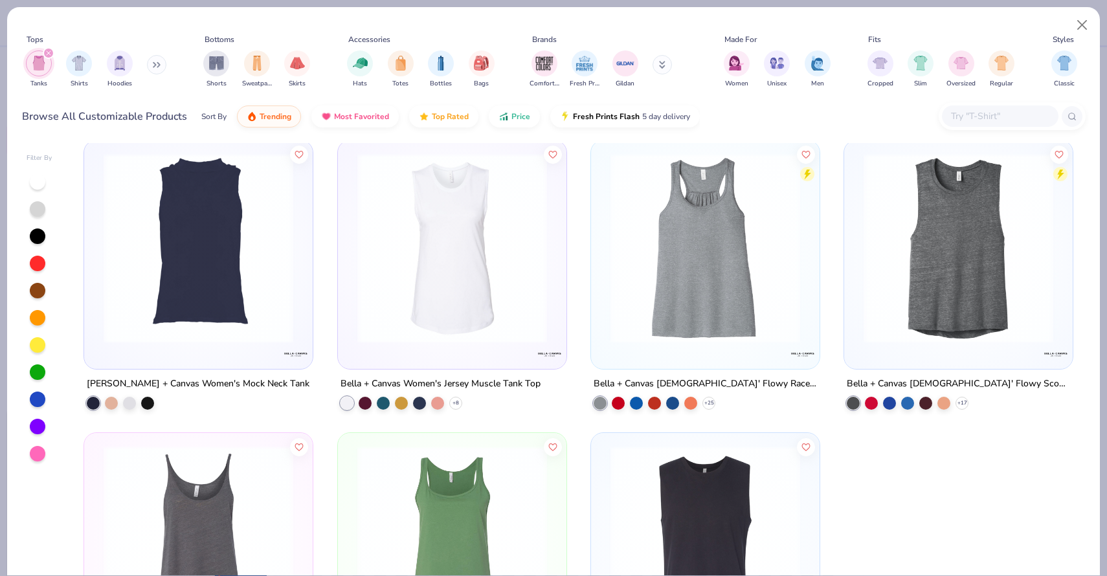
scroll to position [3379, 0]
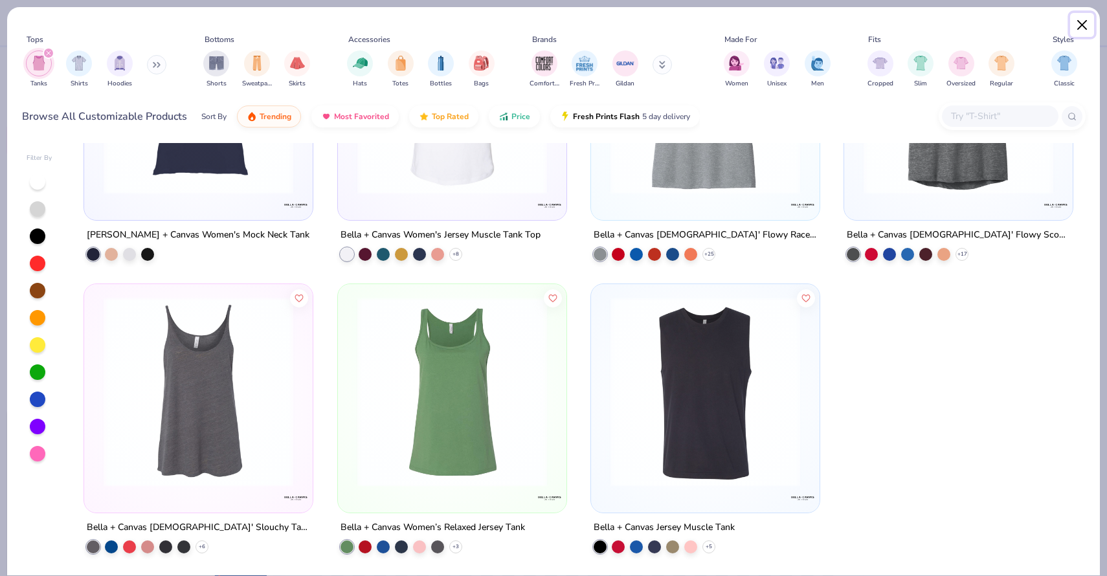
click at [1089, 27] on button "Close" at bounding box center [1082, 25] width 25 height 25
type textarea "x"
